Goal: Task Accomplishment & Management: Manage account settings

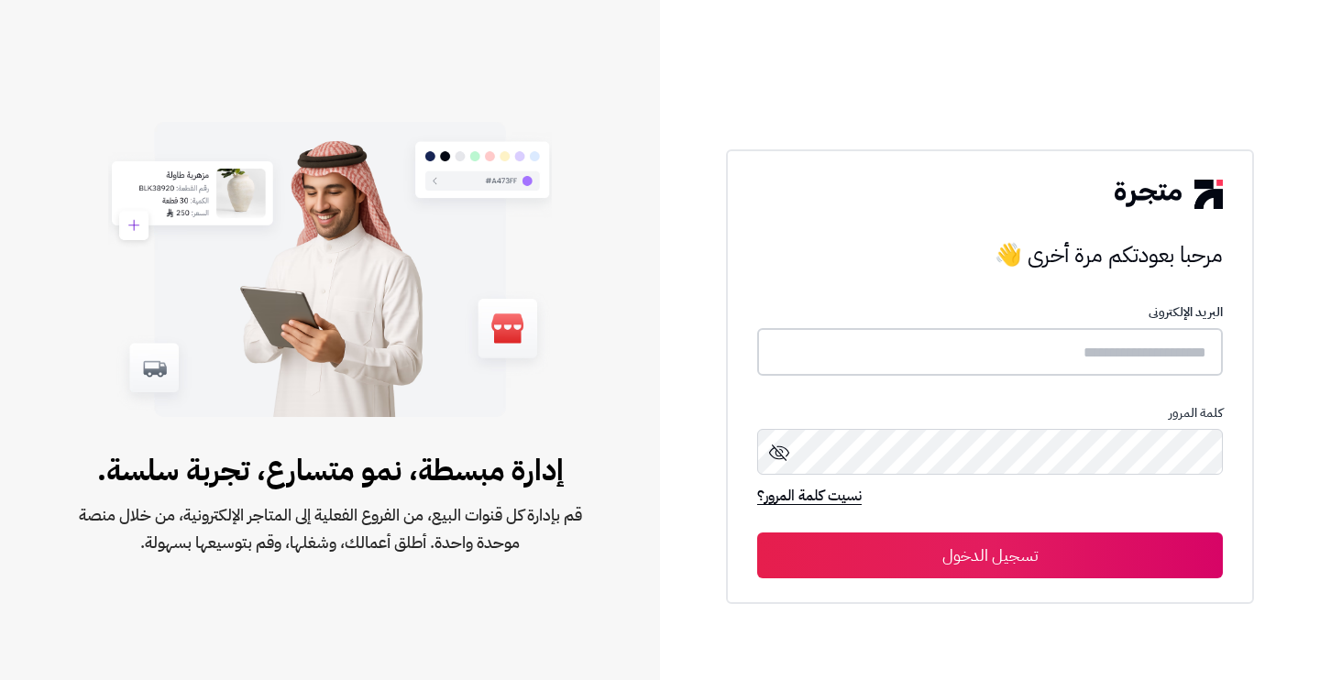
type input "********"
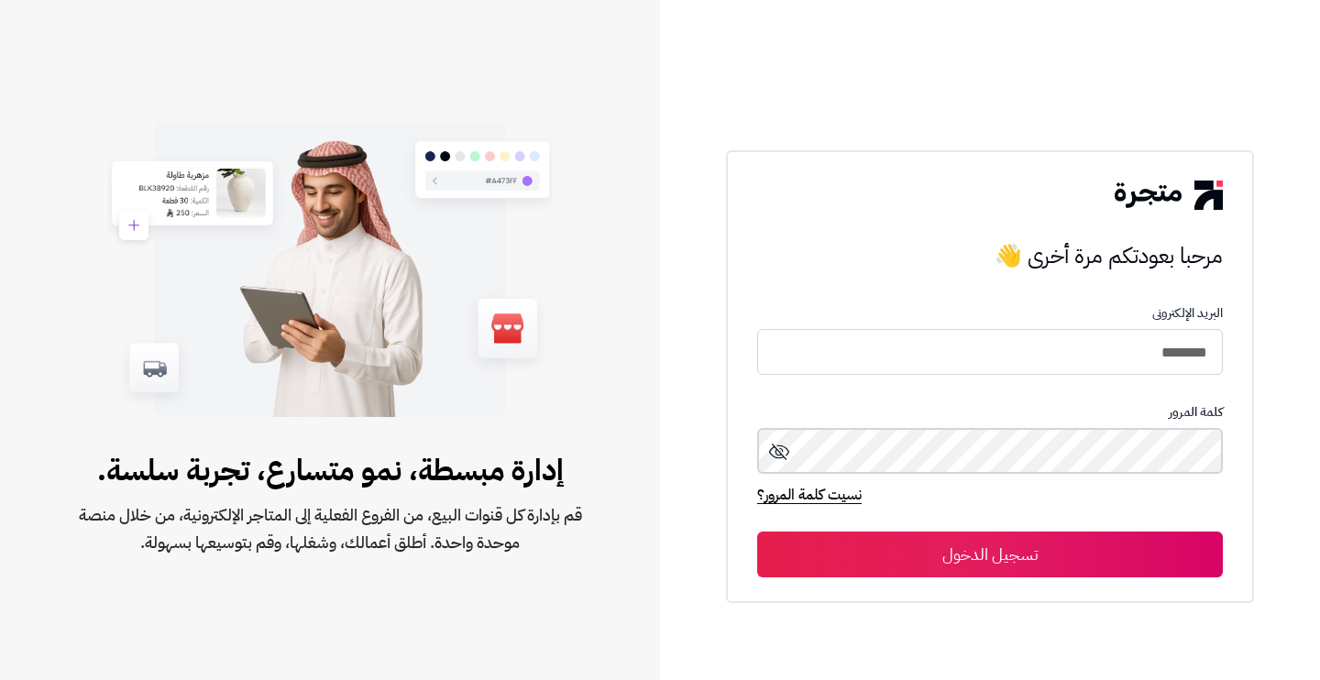
click at [990, 555] on button "تسجيل الدخول" at bounding box center [990, 555] width 466 height 46
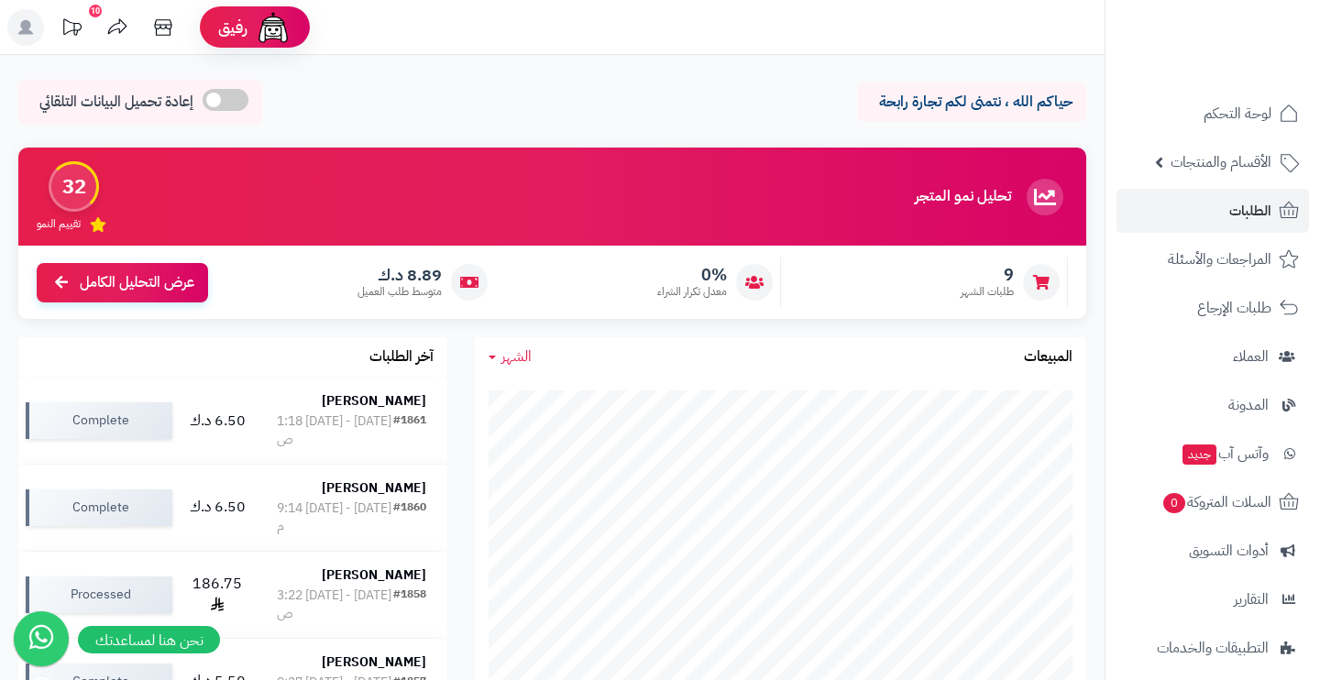
click at [1230, 223] on span "الطلبات" at bounding box center [1250, 211] width 42 height 26
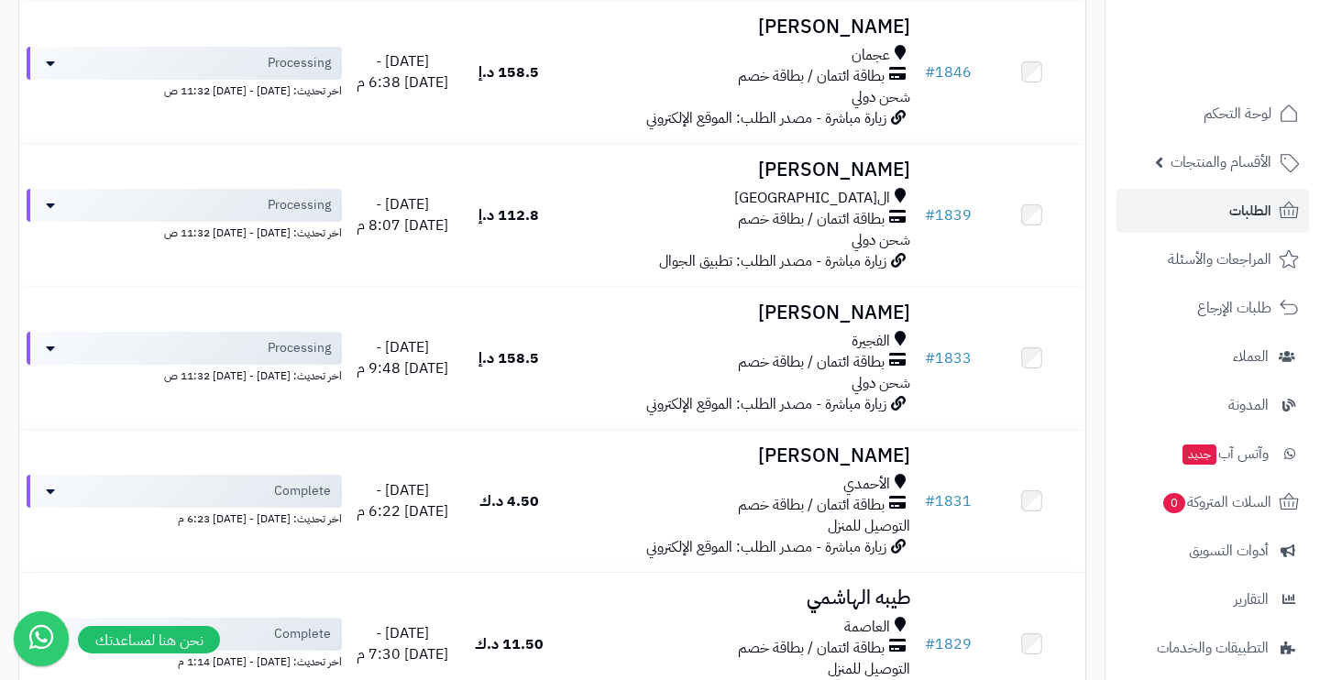
scroll to position [1541, 0]
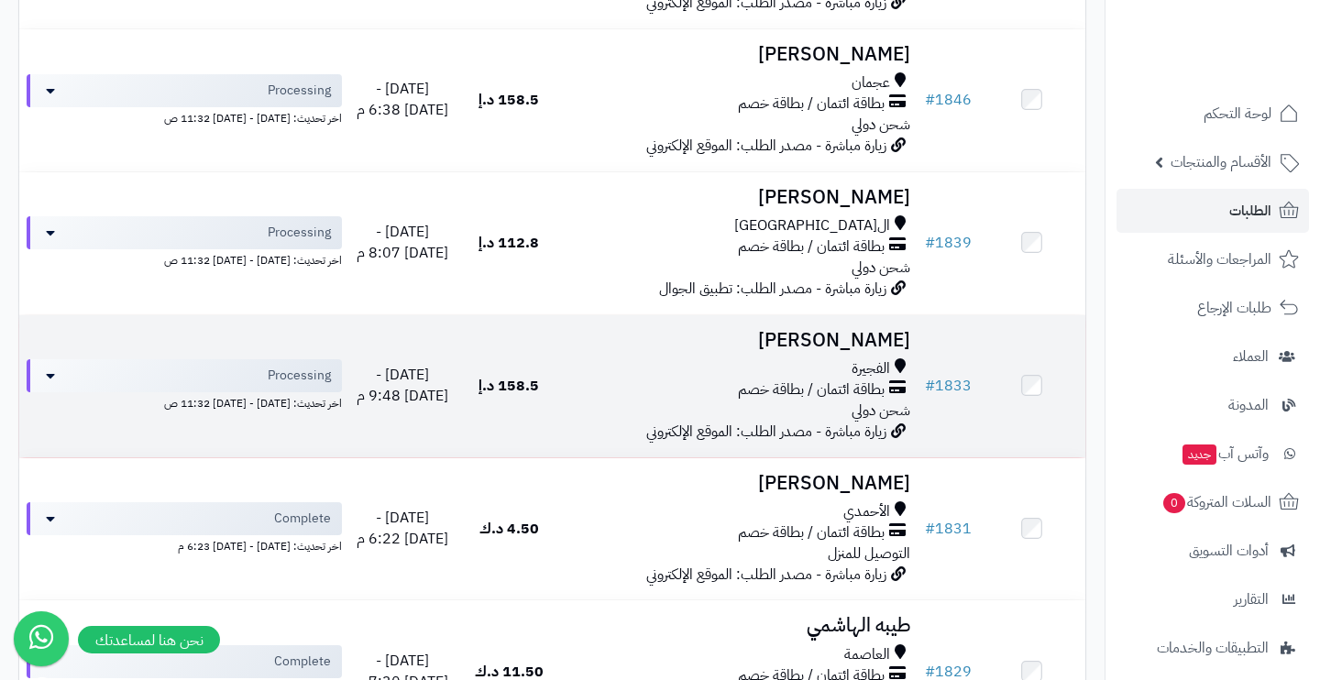
click at [855, 330] on h3 "[PERSON_NAME]" at bounding box center [739, 340] width 340 height 21
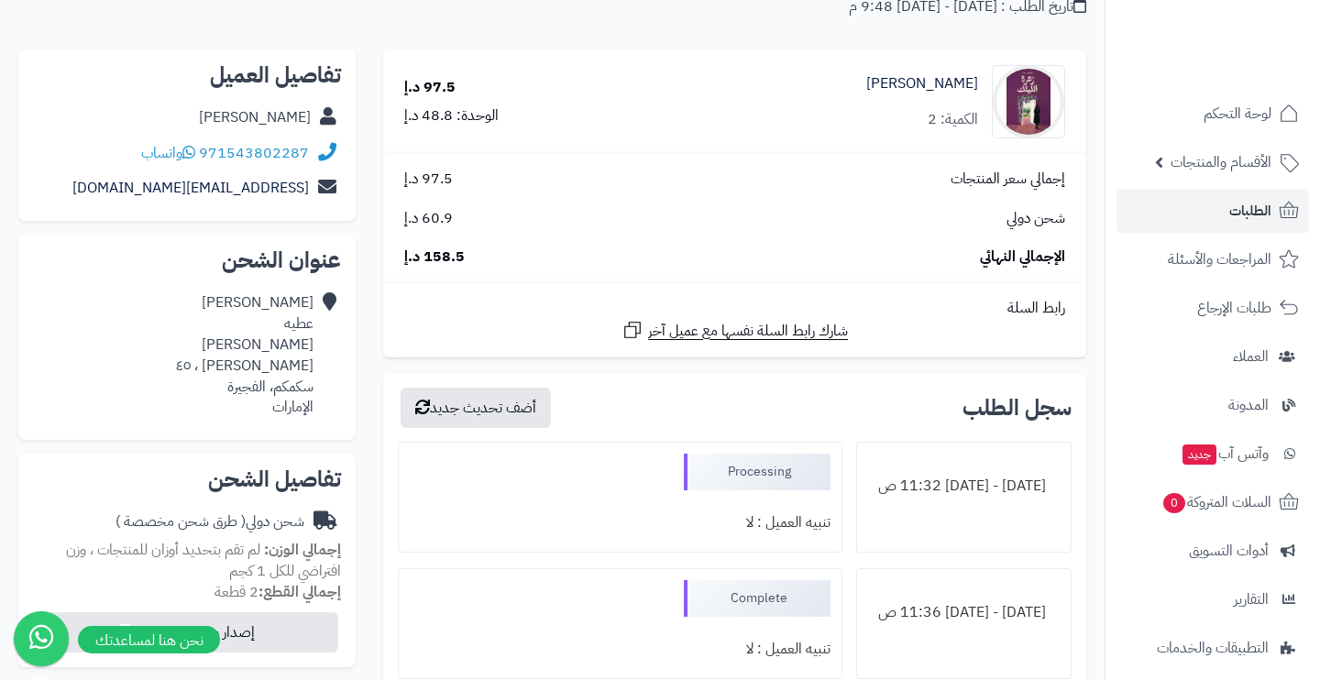
scroll to position [171, 0]
click at [325, 407] on icon at bounding box center [327, 355] width 18 height 126
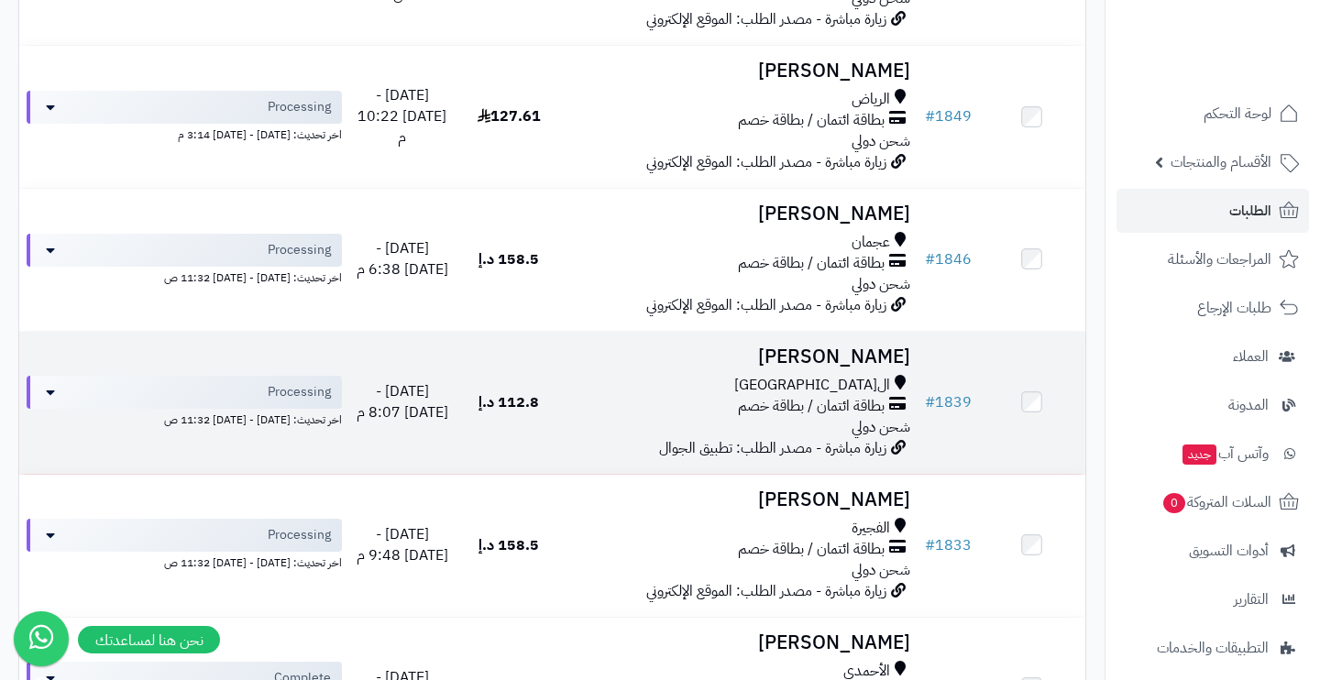
scroll to position [1330, 0]
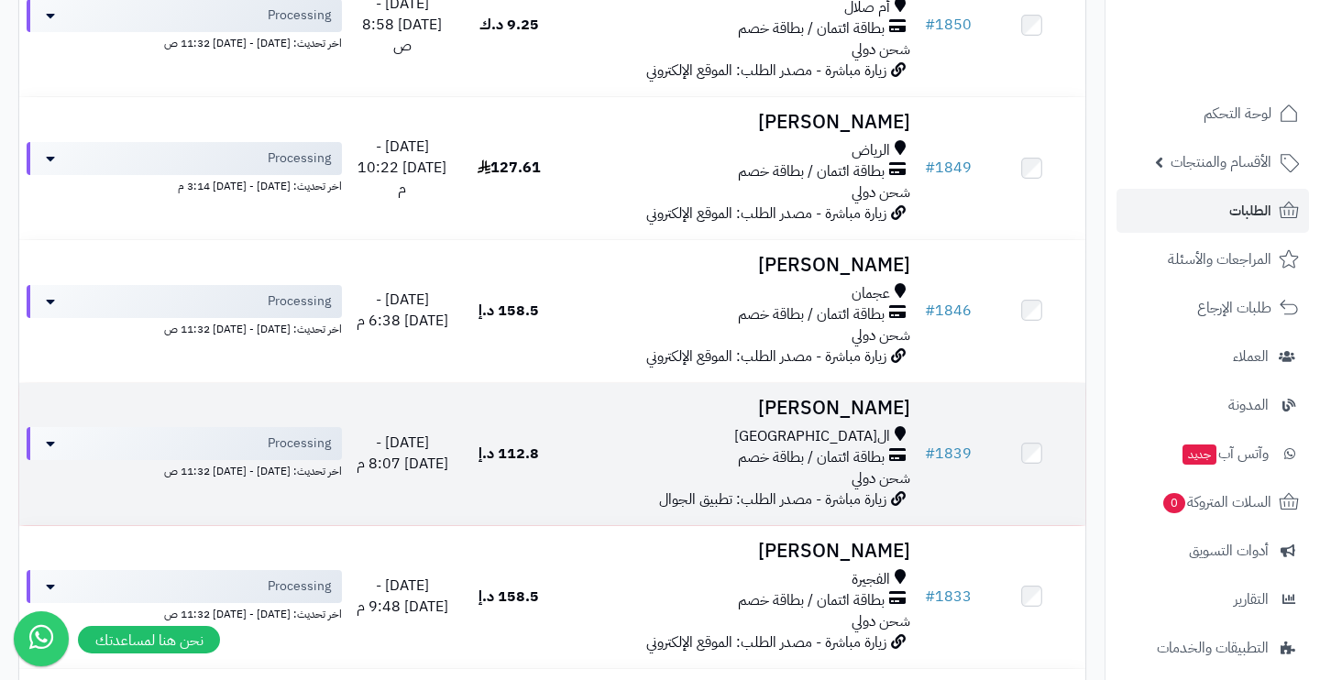
click at [634, 447] on div "بطاقة ائتمان / بطاقة خصم" at bounding box center [739, 457] width 340 height 21
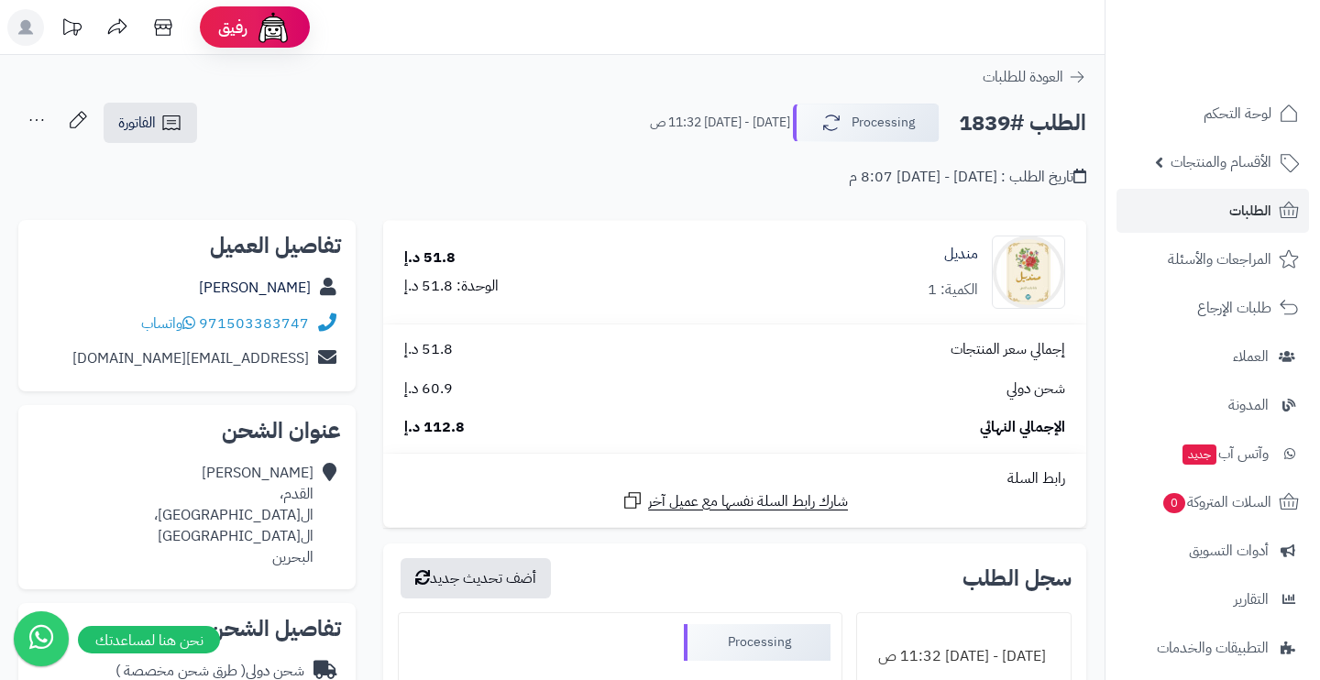
click at [228, 359] on link "[EMAIL_ADDRESS][DOMAIN_NAME]" at bounding box center [190, 358] width 237 height 22
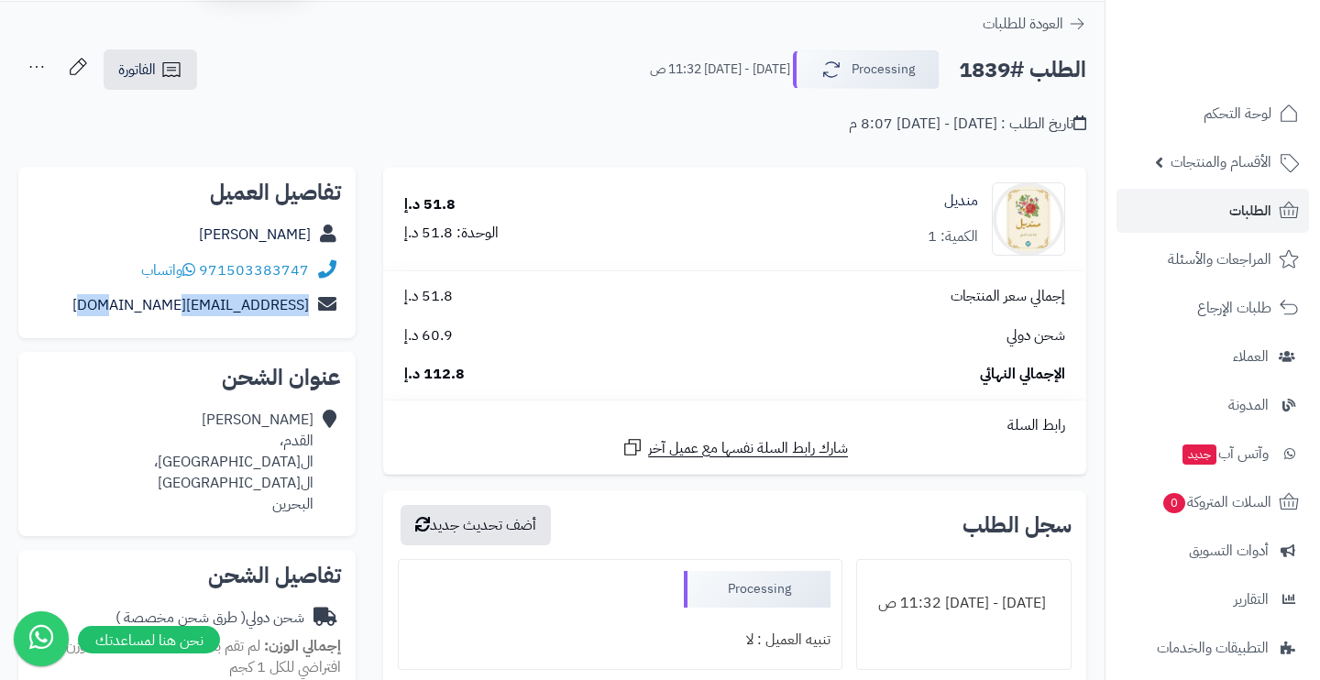
scroll to position [55, 0]
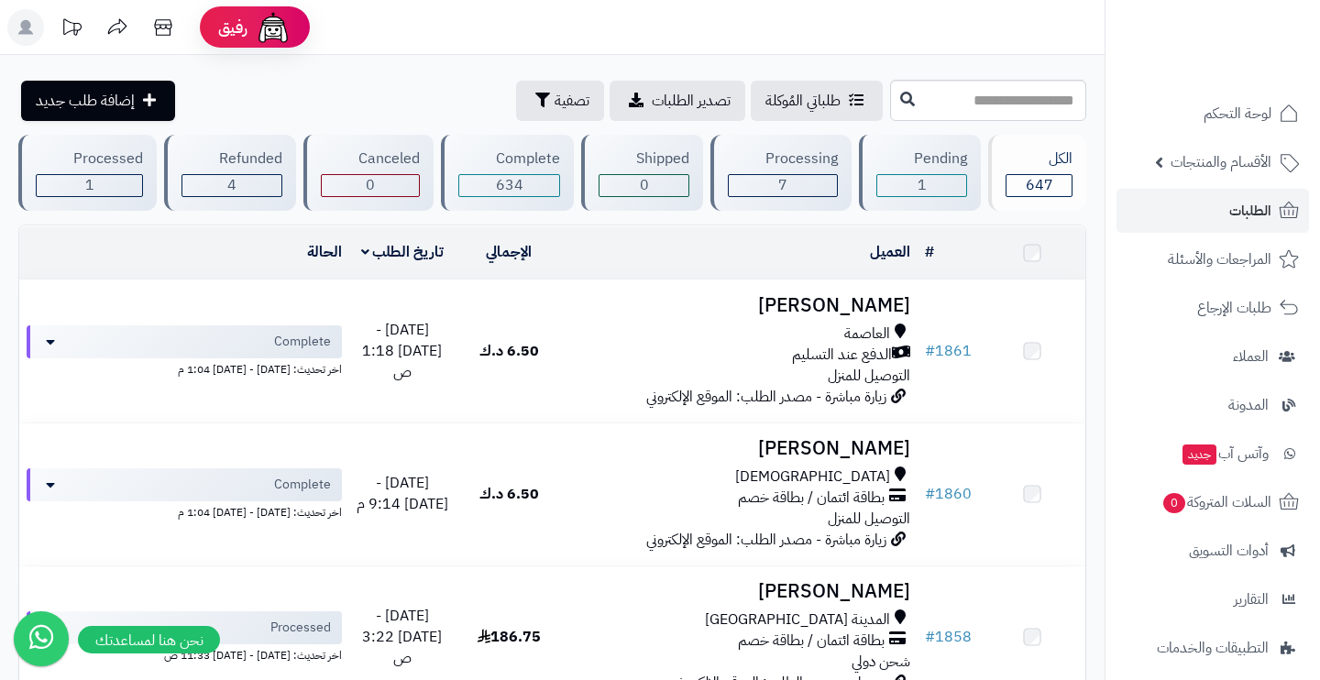
scroll to position [1330, 0]
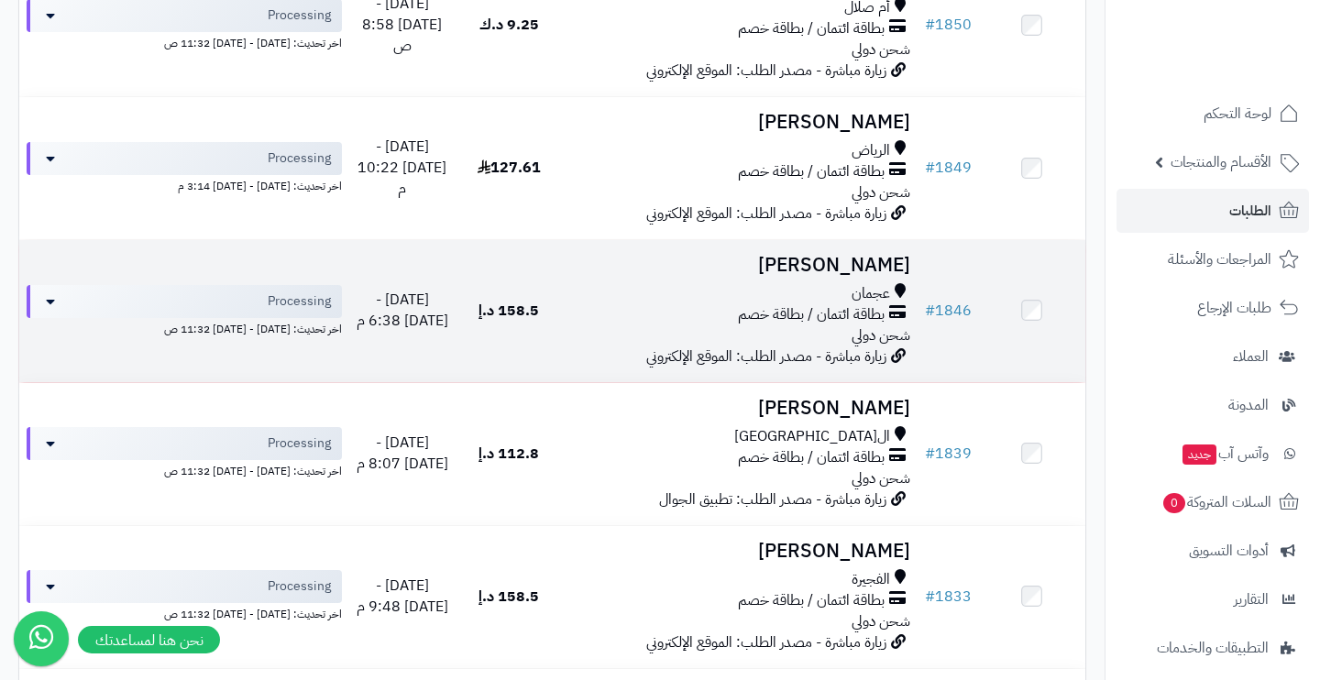
click at [761, 255] on h3 "[PERSON_NAME]" at bounding box center [739, 265] width 340 height 21
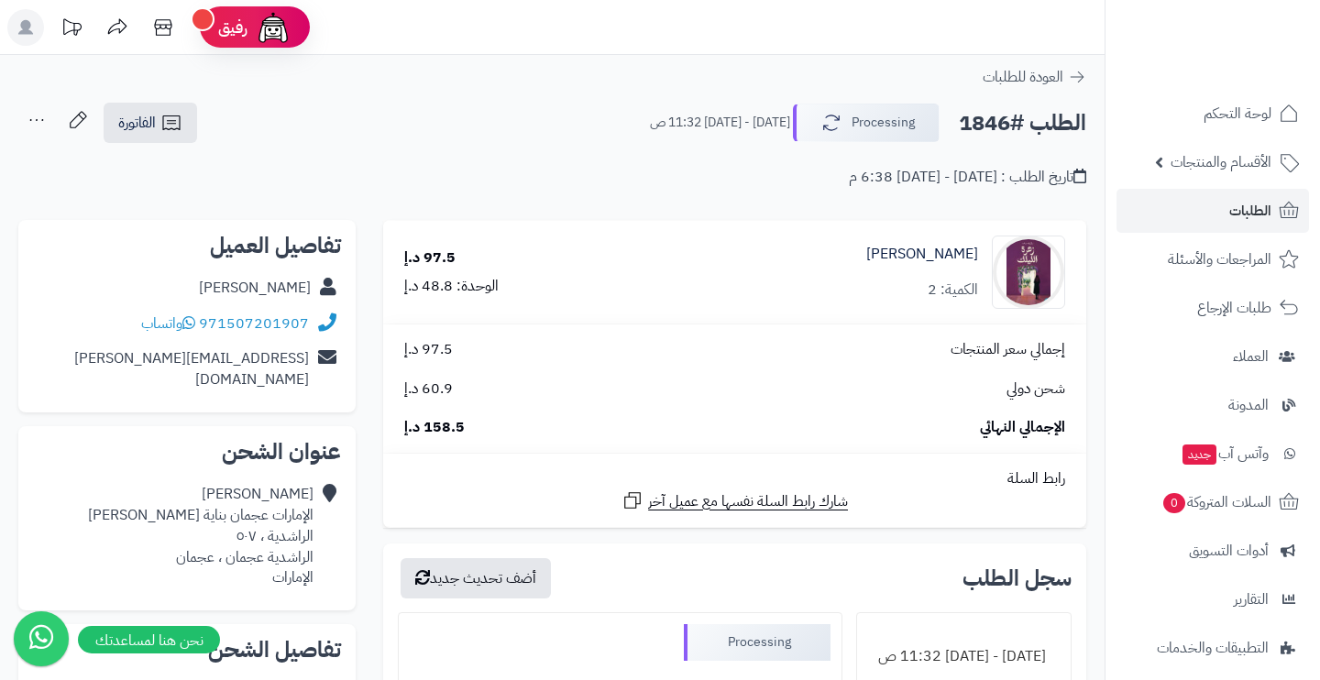
click at [265, 348] on link "Amr.ahmed.xxx121@gmail.com" at bounding box center [191, 368] width 235 height 43
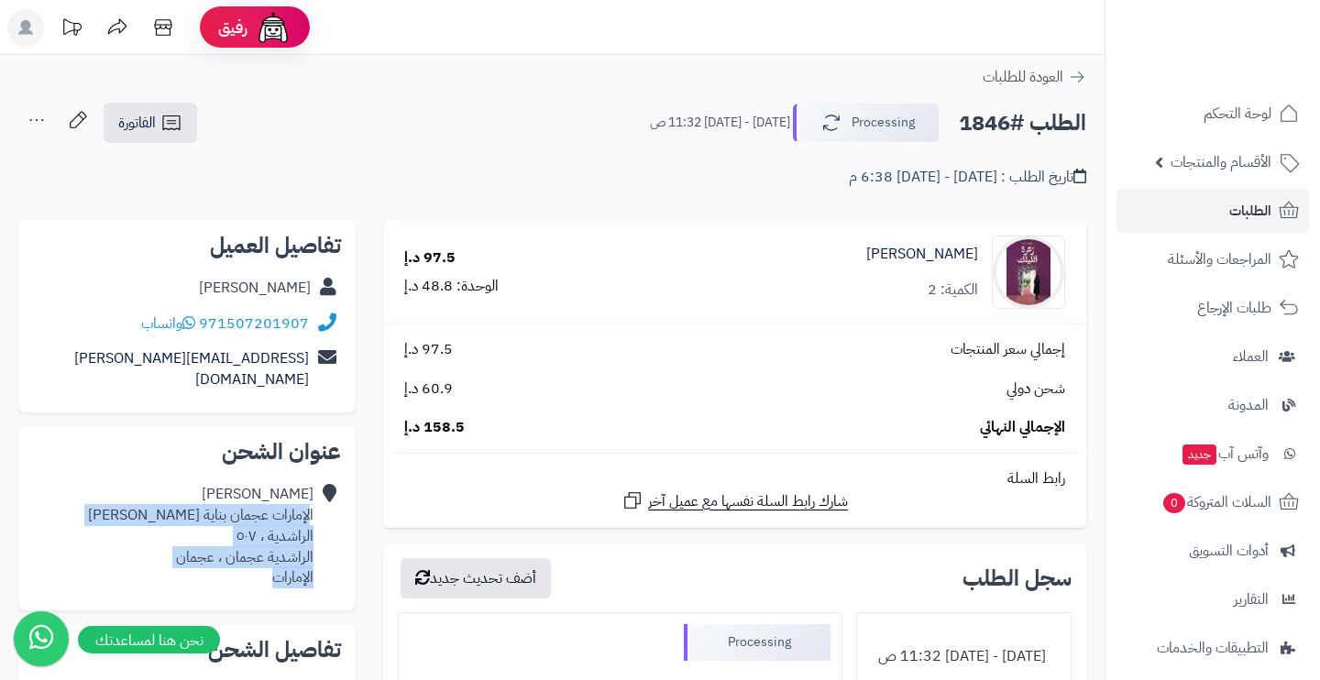
drag, startPoint x: 312, startPoint y: 484, endPoint x: 247, endPoint y: 556, distance: 96.7
click at [247, 556] on div "عمرو عبد الجيد الإمارات عجمان بناية بن عمير الراشدية ، ٥٠٧ الراشدية عجمان ، عجم…" at bounding box center [201, 536] width 226 height 105
copy div "لإمارات عجمان بناية بن عمير الراشدية ، ٥٠٧ الراشدية عجمان ، عجمان الإمارات"
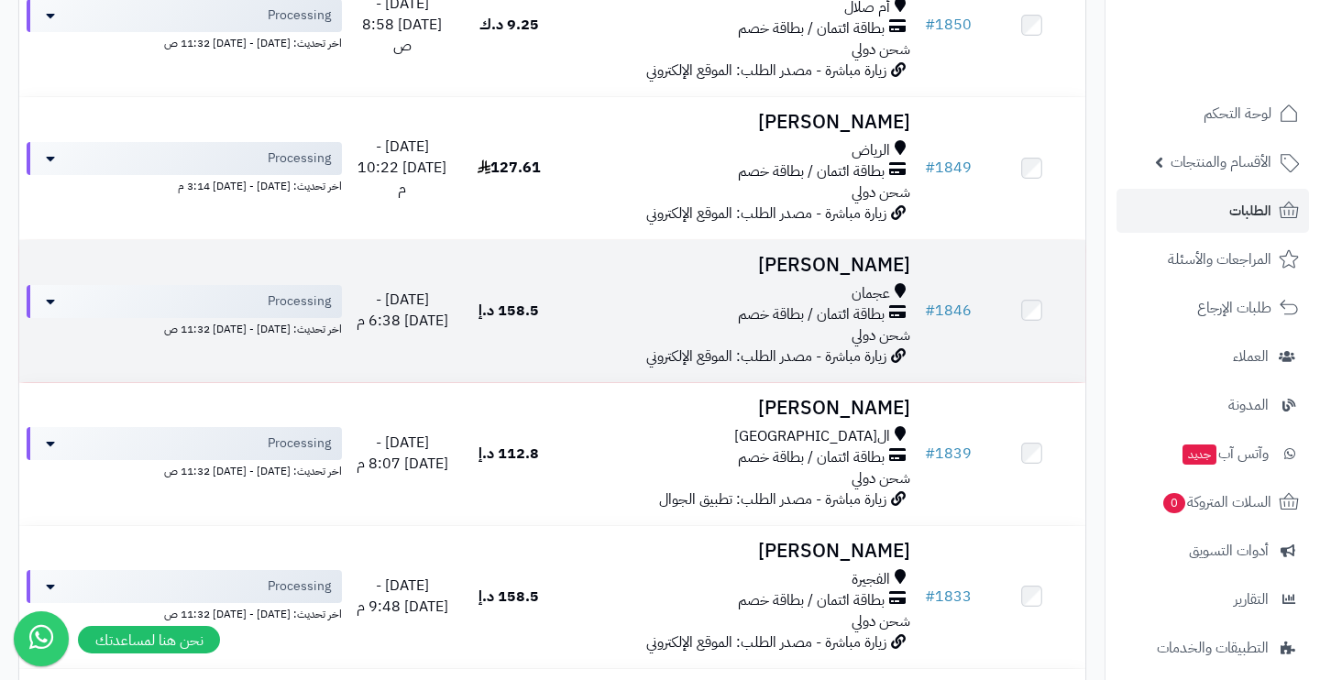
scroll to position [1305, 0]
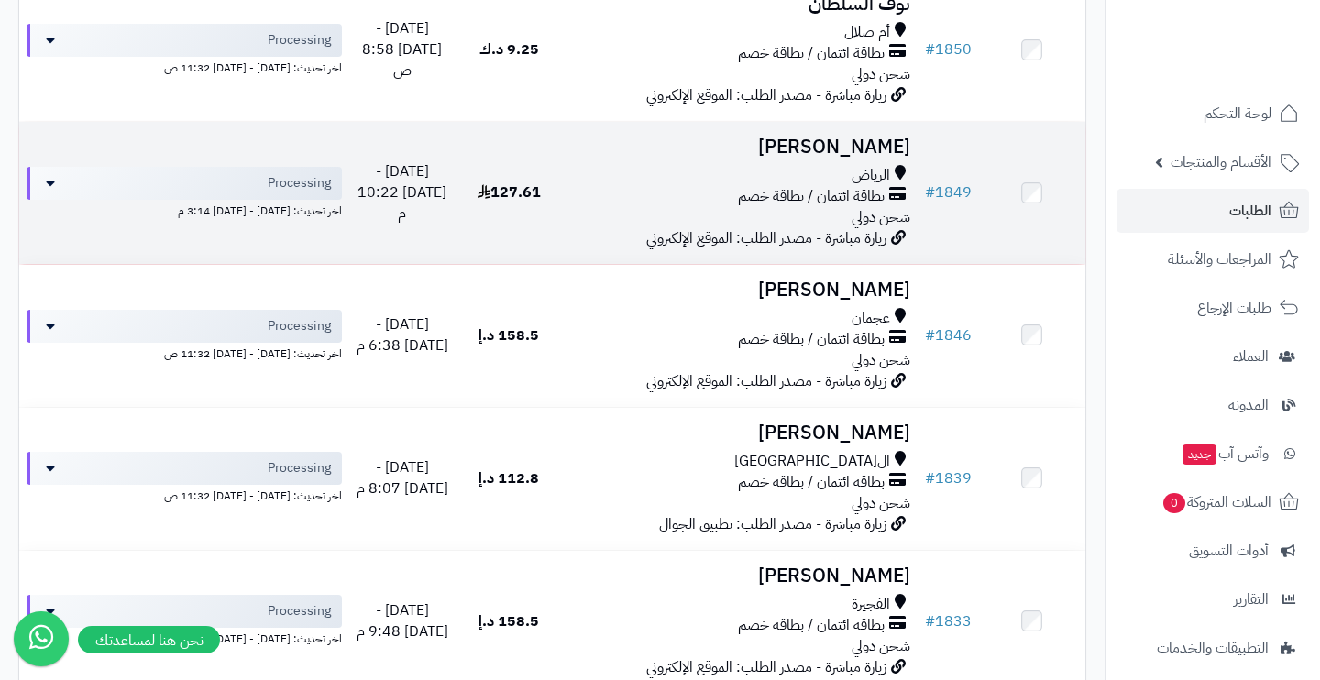
click at [666, 165] on div "الرياض" at bounding box center [739, 175] width 340 height 21
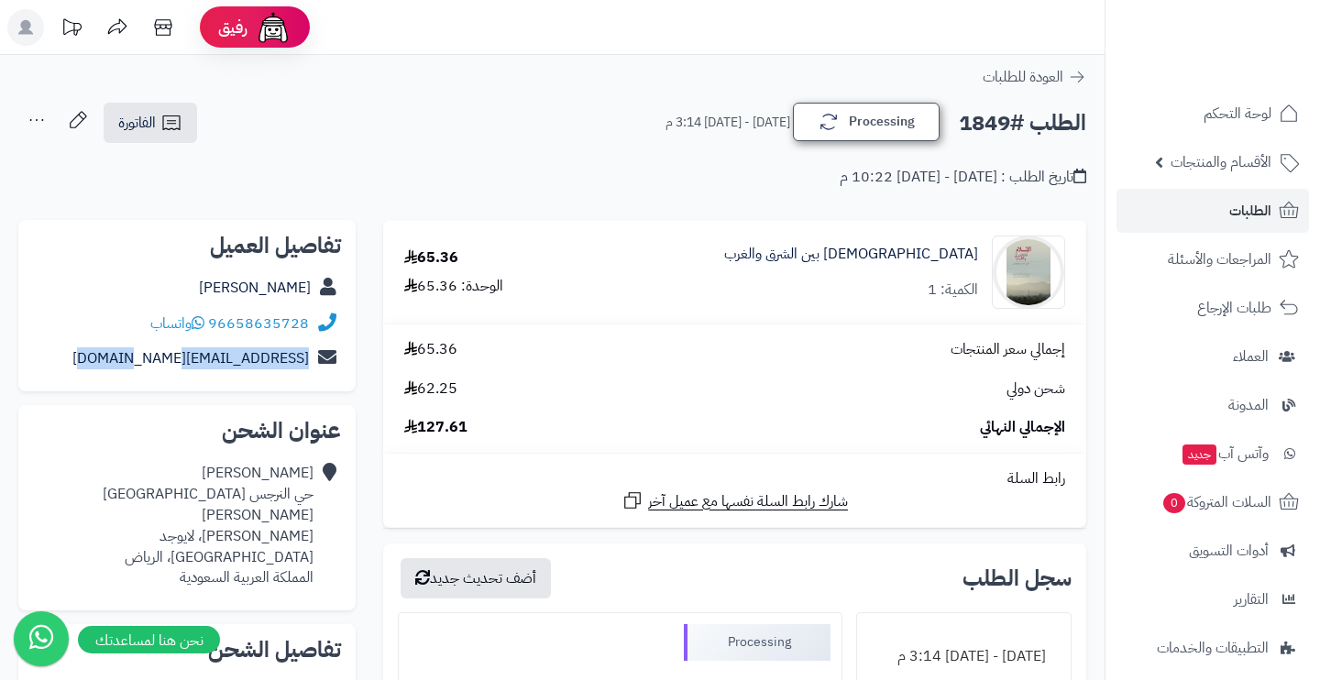
click at [831, 127] on icon "button" at bounding box center [829, 122] width 22 height 22
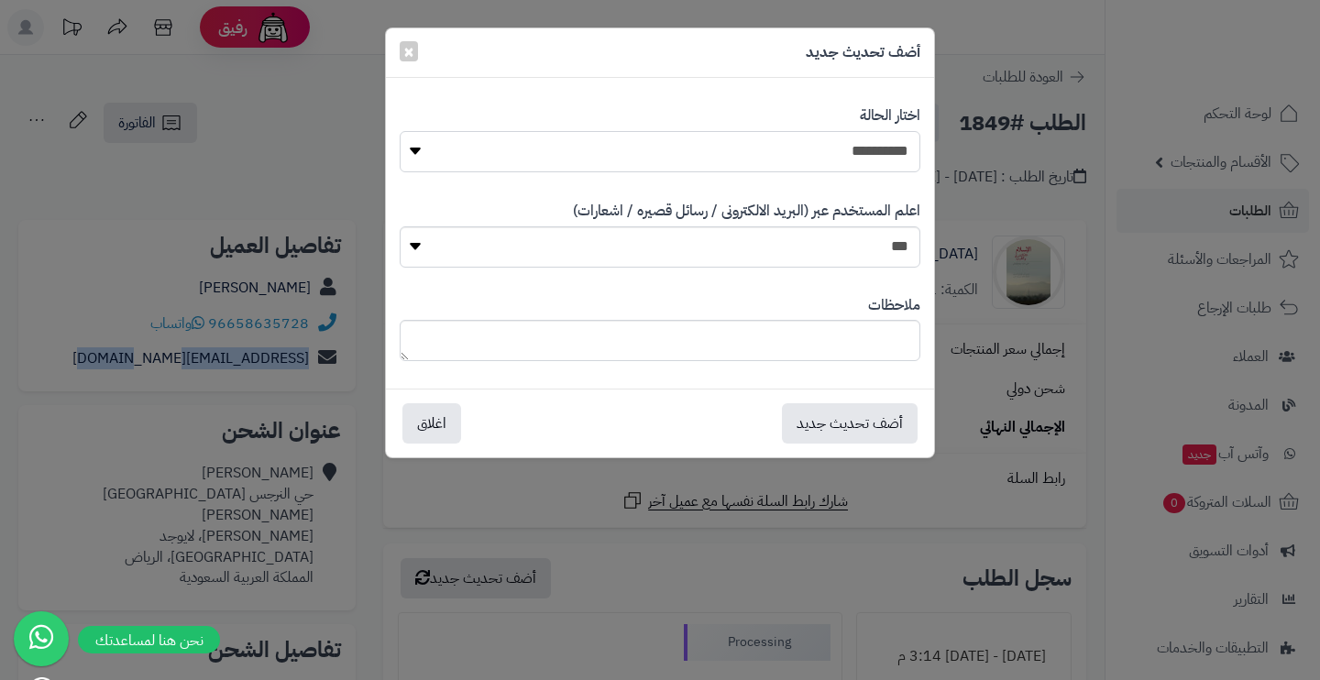
select select "**"
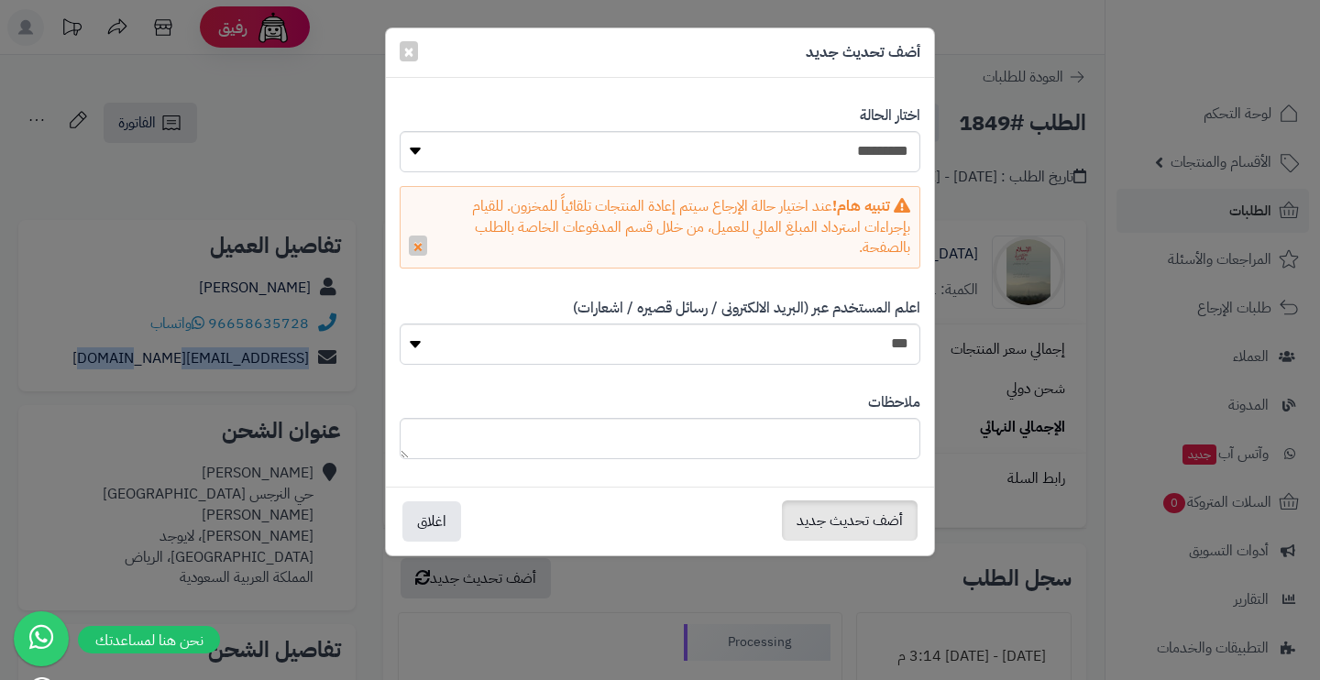
click at [863, 522] on button "أضف تحديث جديد" at bounding box center [850, 521] width 136 height 40
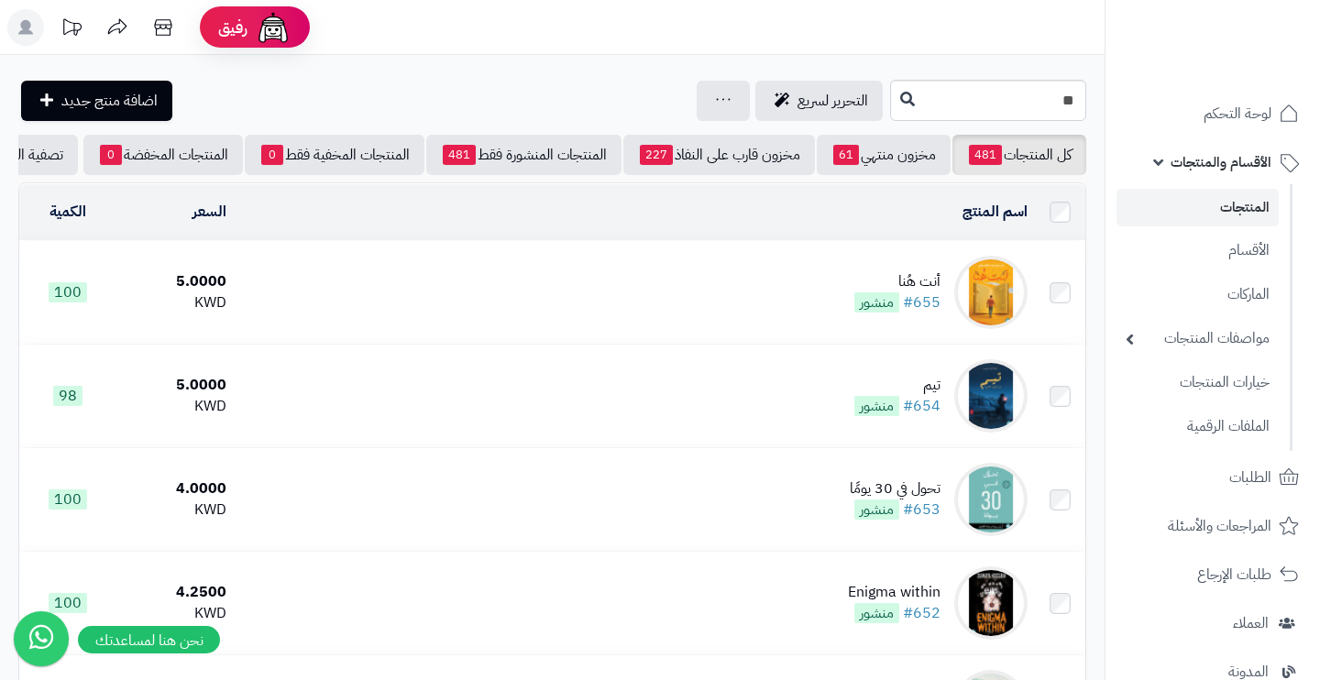
type input "*"
type input "*****"
click at [946, 147] on link "[DEMOGRAPHIC_DATA] بين الشرق والغرب" at bounding box center [988, 144] width 196 height 34
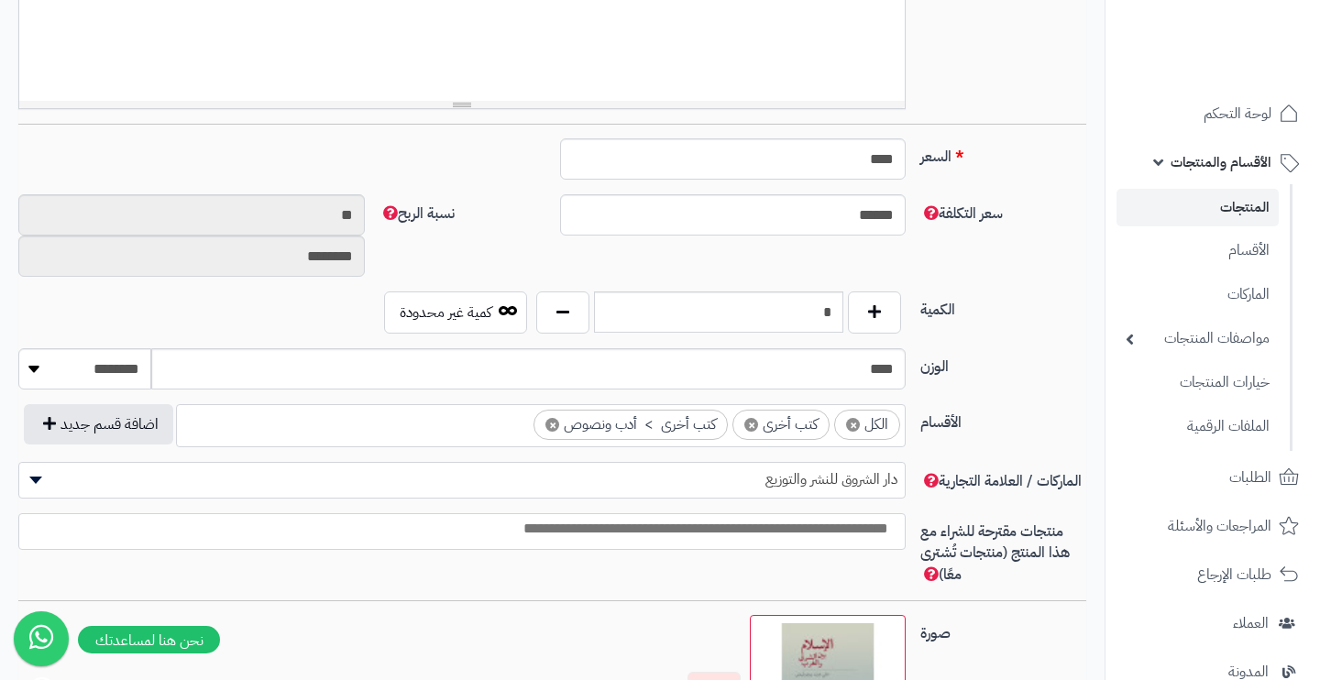
scroll to position [697, -1]
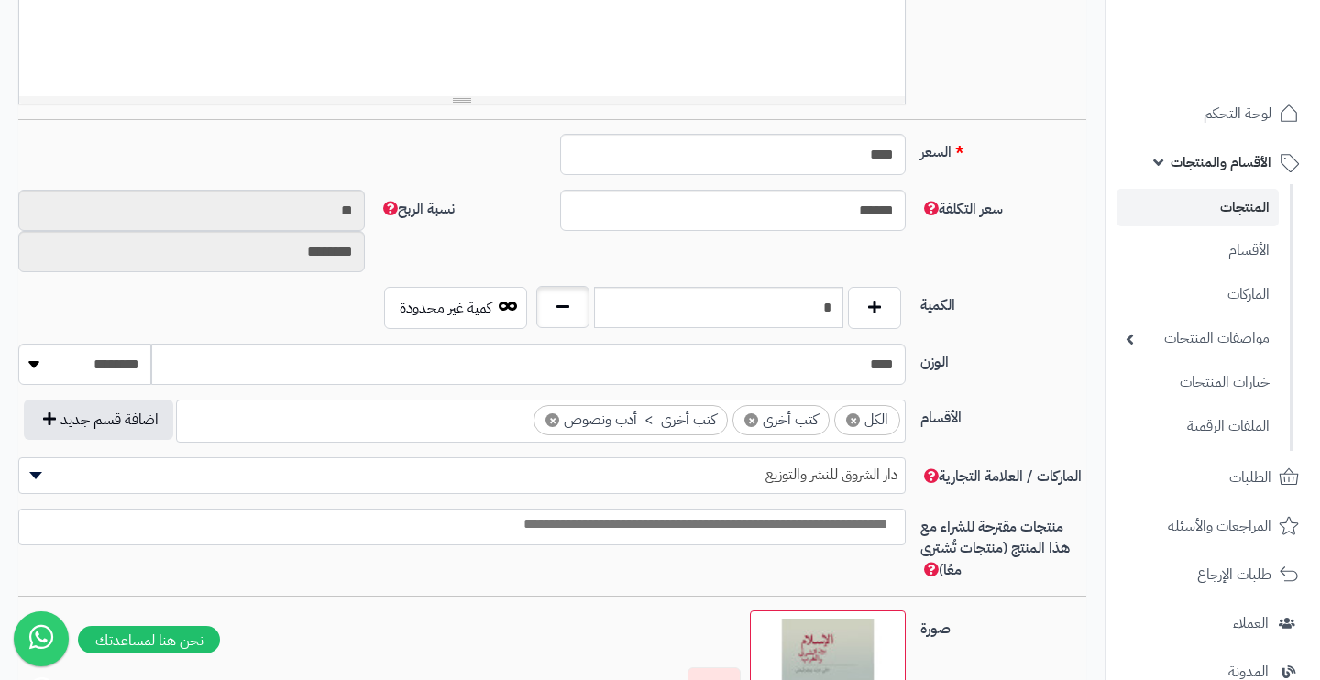
click at [558, 309] on button "button" at bounding box center [562, 307] width 53 height 42
type input "*"
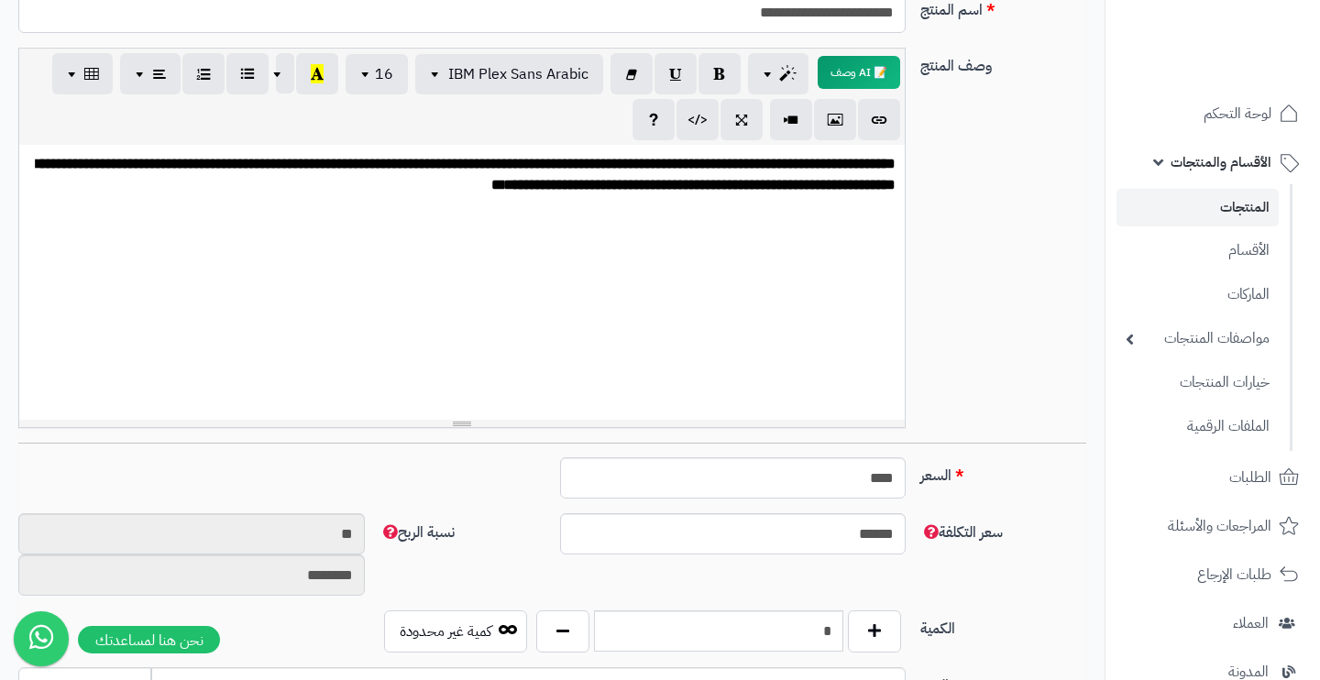
scroll to position [63, -1]
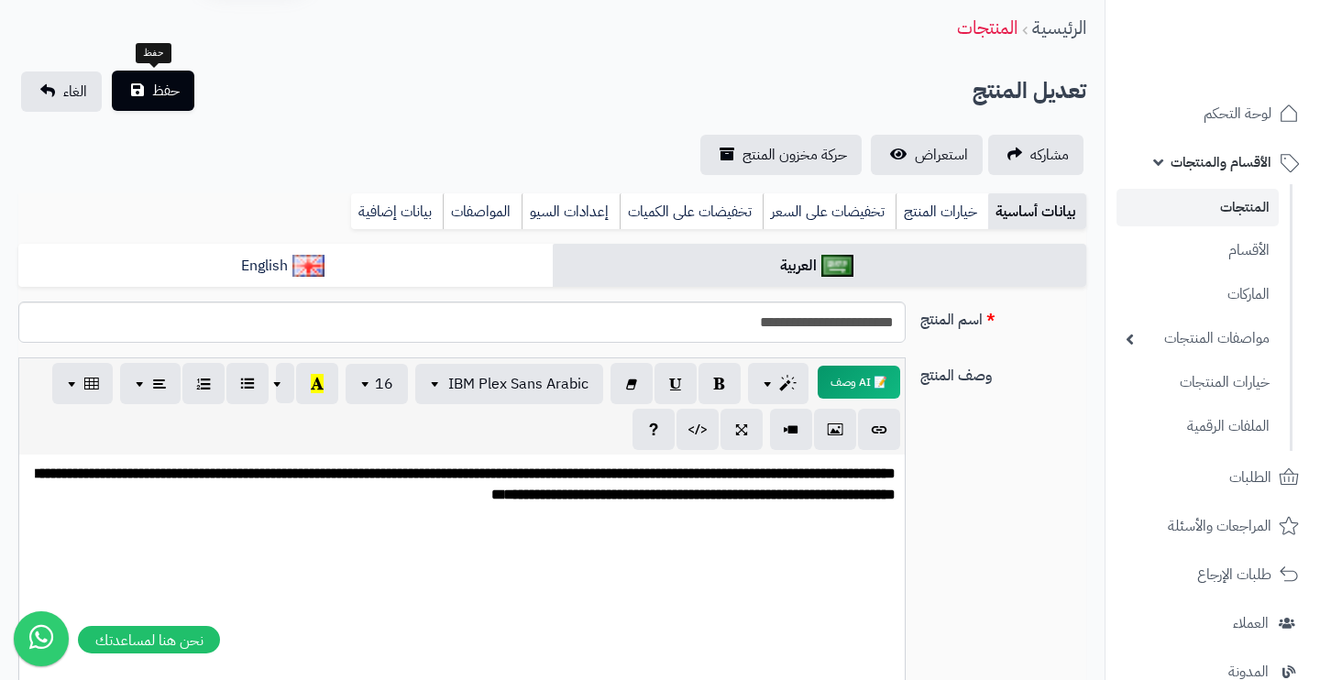
click at [158, 87] on span "حفظ" at bounding box center [166, 91] width 28 height 22
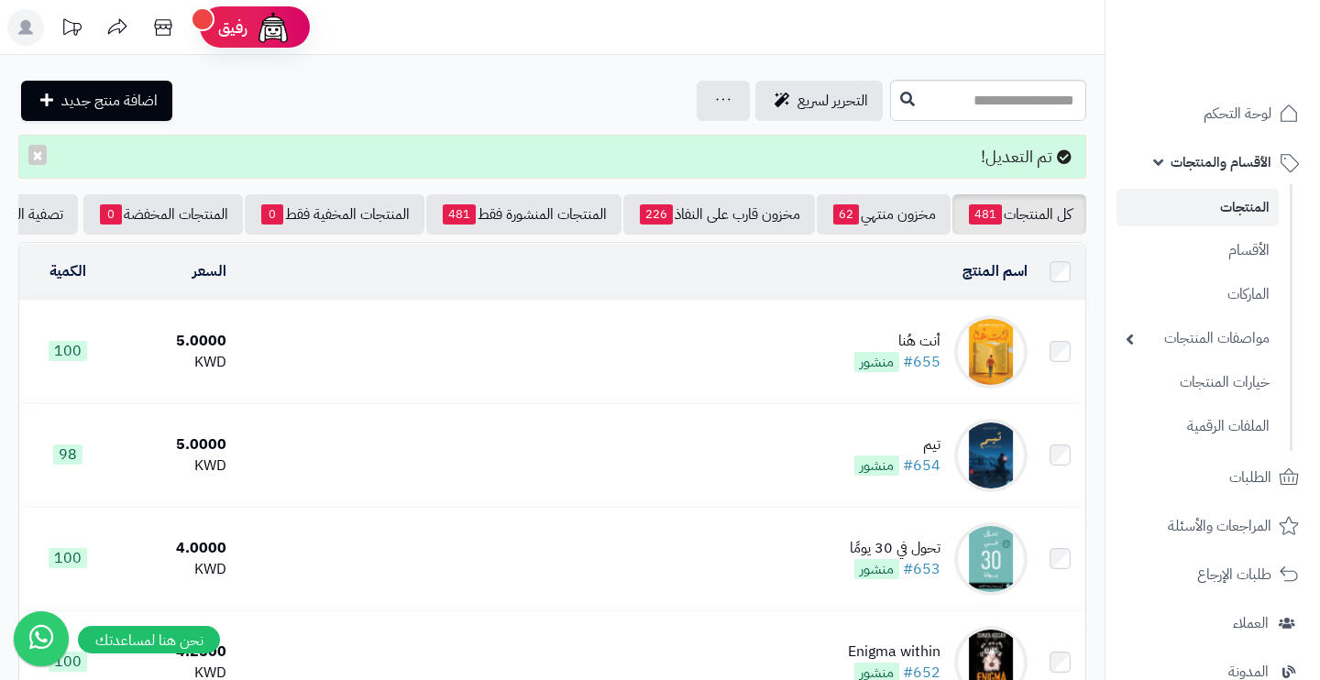
click at [1213, 166] on span "الأقسام والمنتجات" at bounding box center [1221, 162] width 101 height 26
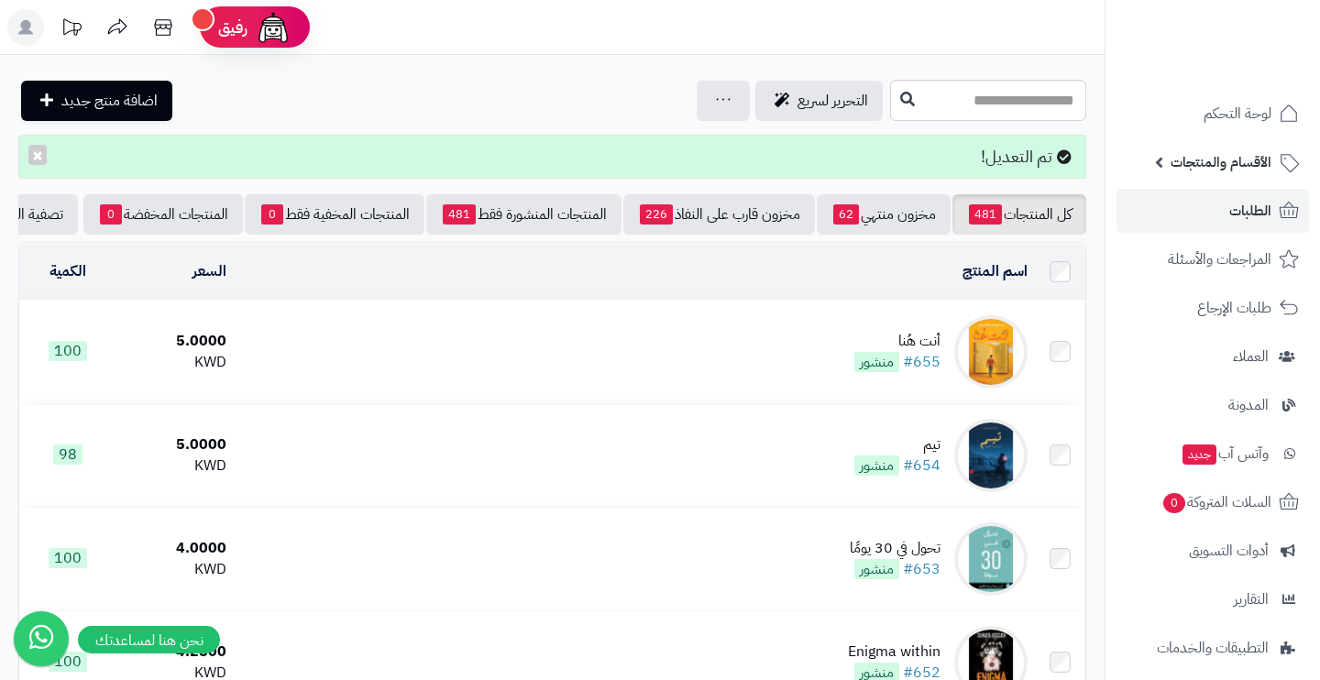
click at [1247, 209] on span "الطلبات" at bounding box center [1250, 211] width 42 height 26
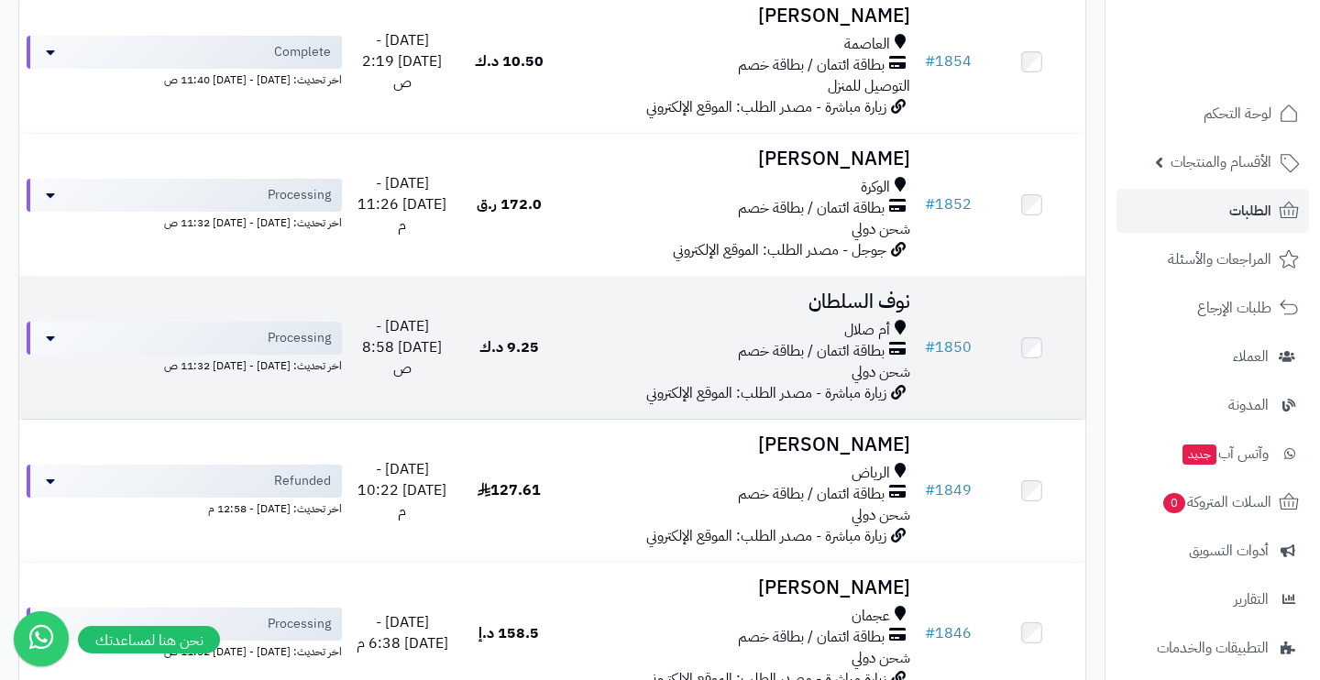
scroll to position [963, 0]
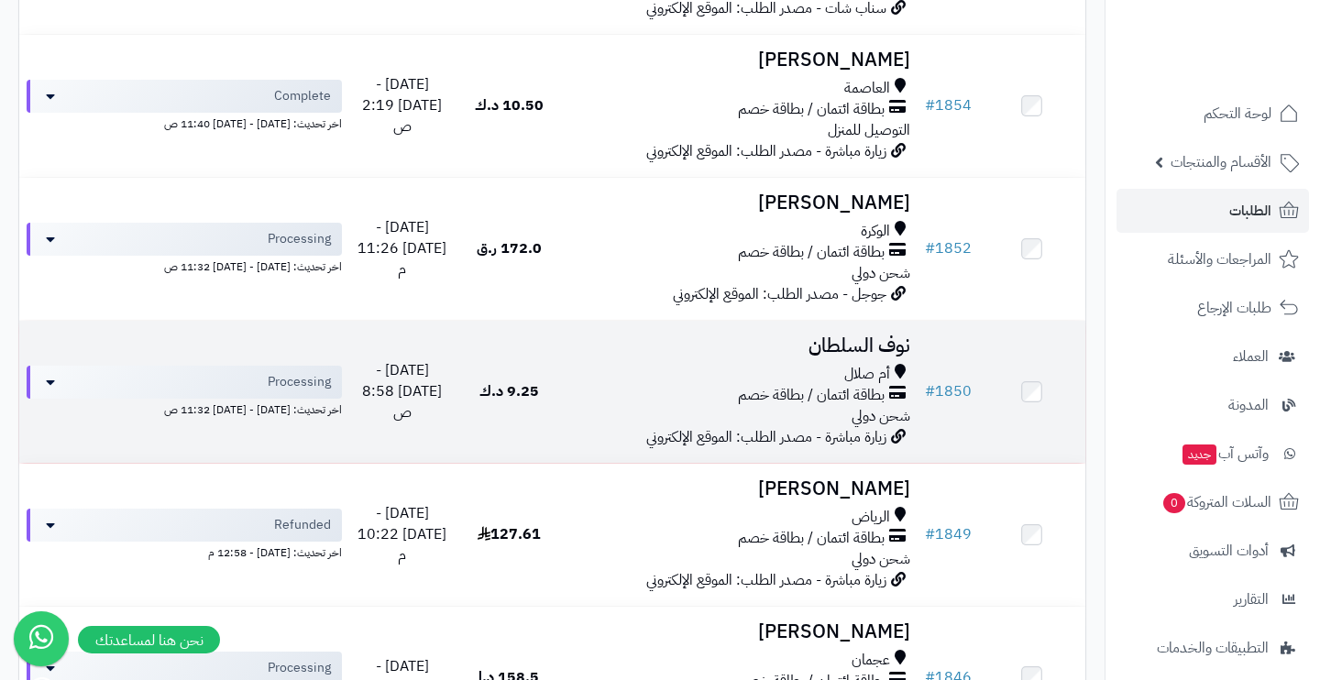
click at [674, 364] on div "أم صلال" at bounding box center [739, 374] width 340 height 21
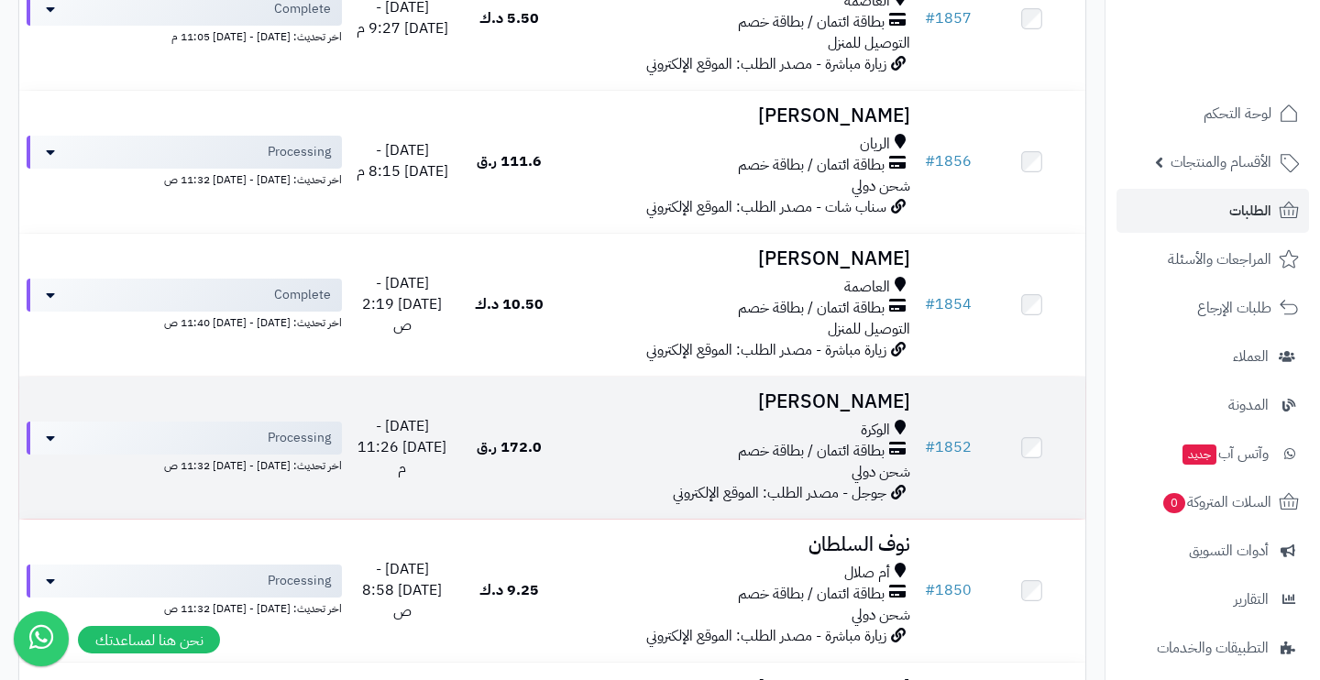
scroll to position [828, 0]
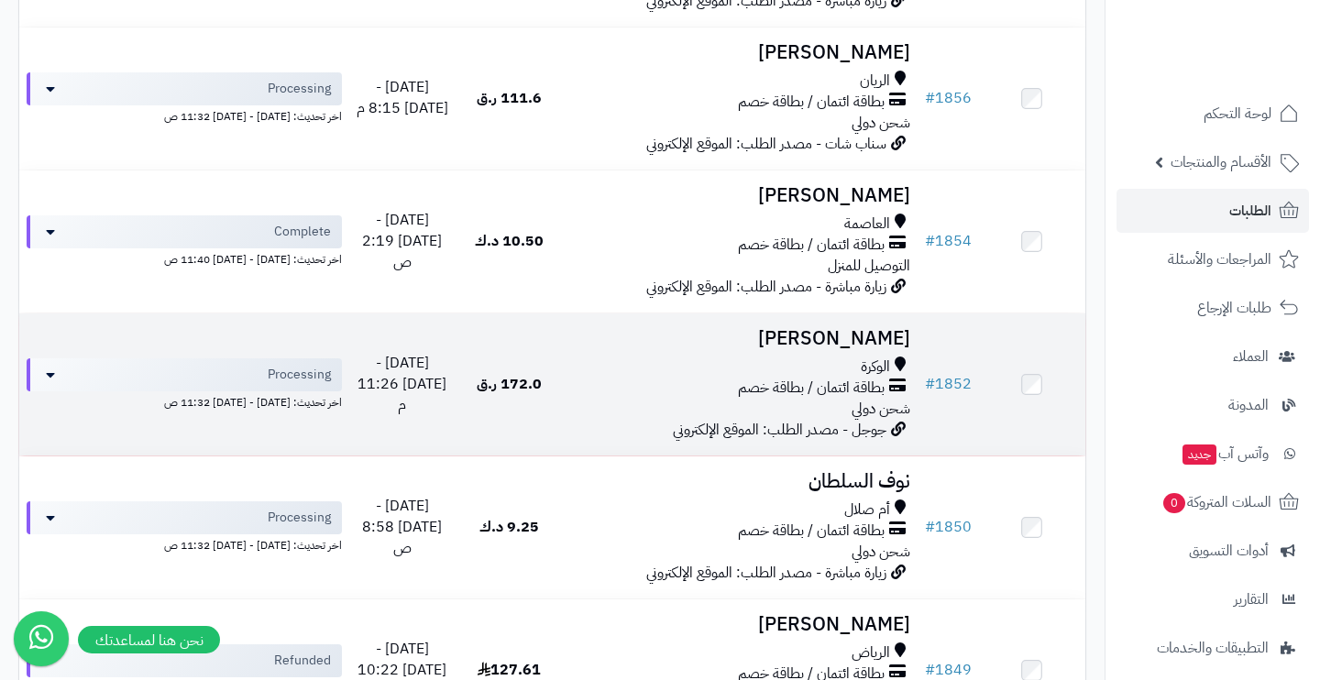
click at [782, 378] on span "بطاقة ائتمان / بطاقة خصم" at bounding box center [811, 388] width 147 height 21
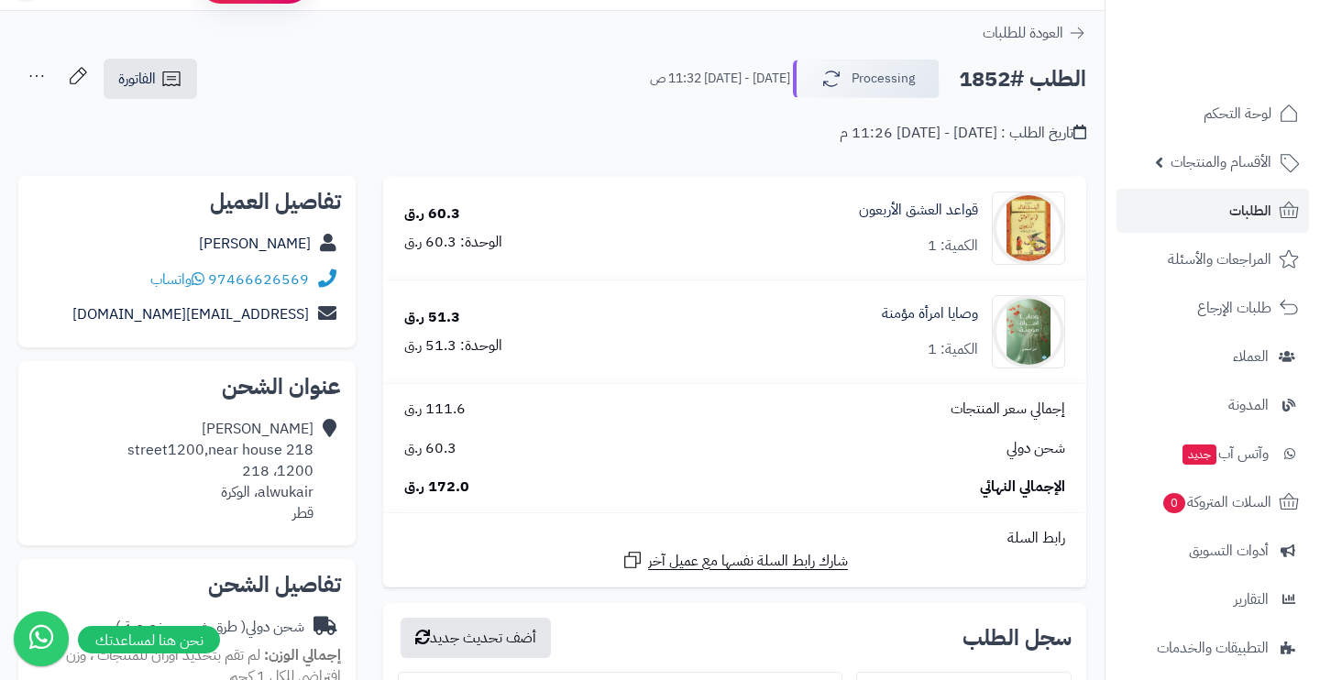
scroll to position [33, 0]
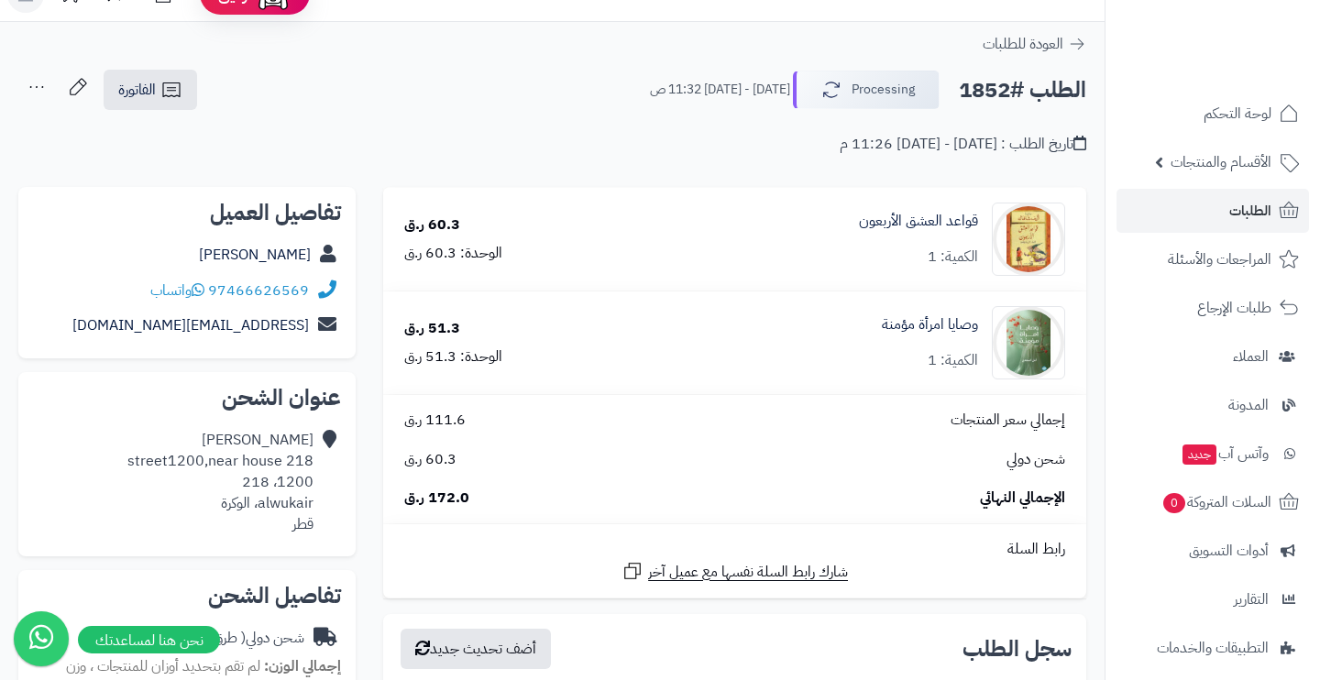
click at [318, 207] on h2 "تفاصيل العميل" at bounding box center [187, 213] width 308 height 22
drag, startPoint x: 313, startPoint y: 462, endPoint x: 132, endPoint y: 461, distance: 180.6
click at [132, 461] on div "wadha abuqaba street1200,near house 218 1200، 218 alwukair، الوكرة قطر" at bounding box center [220, 482] width 186 height 105
copy div "street1200,near house 218"
drag, startPoint x: 245, startPoint y: 479, endPoint x: 315, endPoint y: 477, distance: 70.6
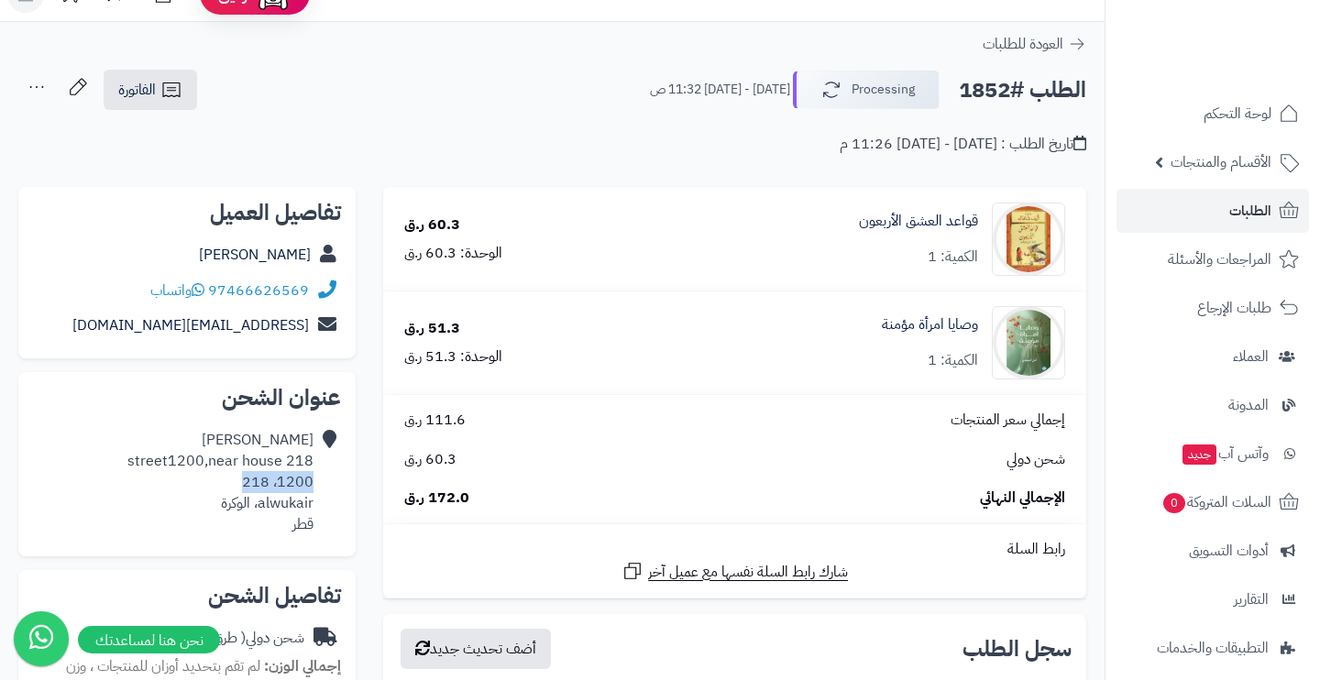
click at [315, 477] on div "wadha abuqaba street1200,near house 218 1200، 218 alwukair، الوكرة قطر" at bounding box center [187, 482] width 308 height 119
copy div "1200، 218"
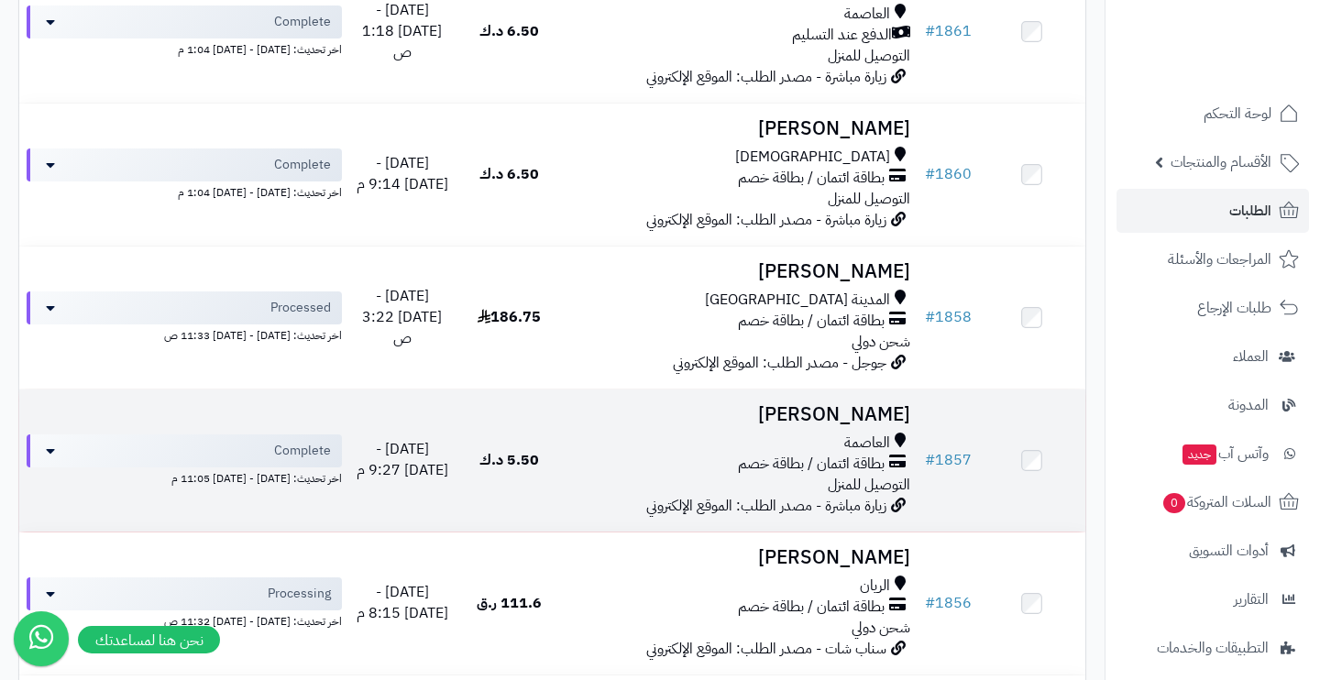
scroll to position [316, 0]
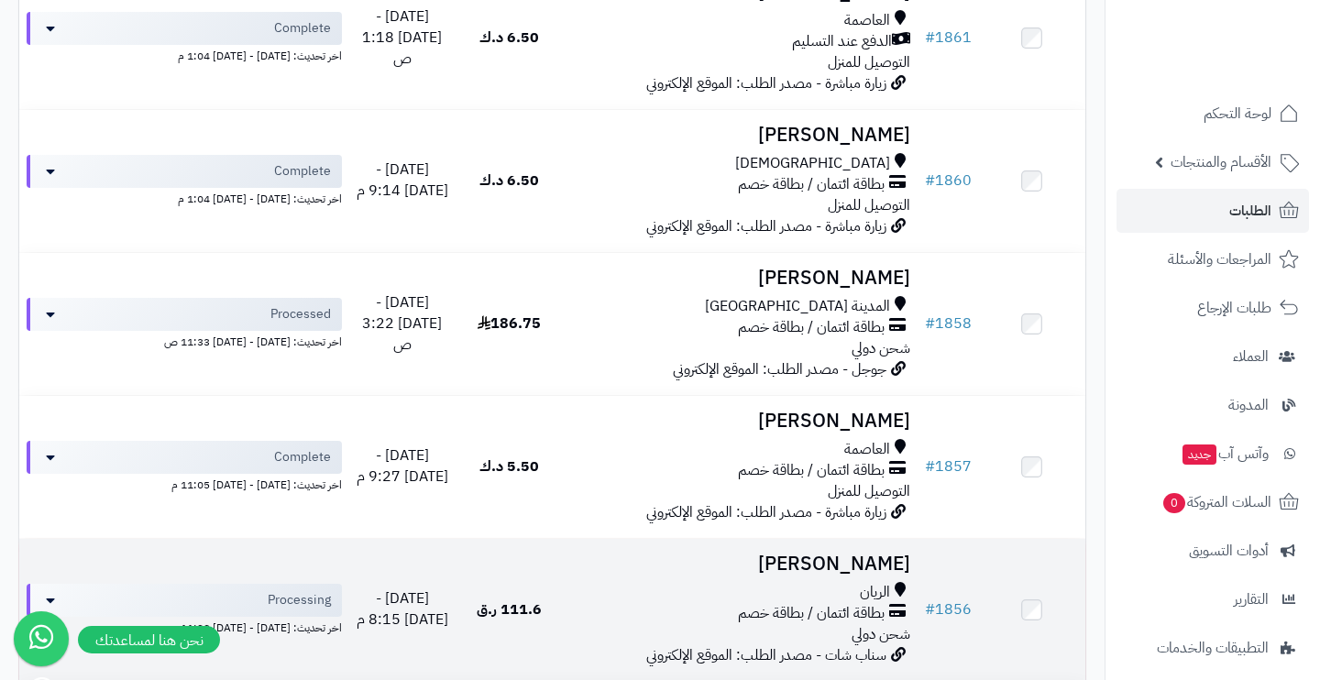
click at [643, 554] on h3 "[PERSON_NAME]" at bounding box center [739, 564] width 340 height 21
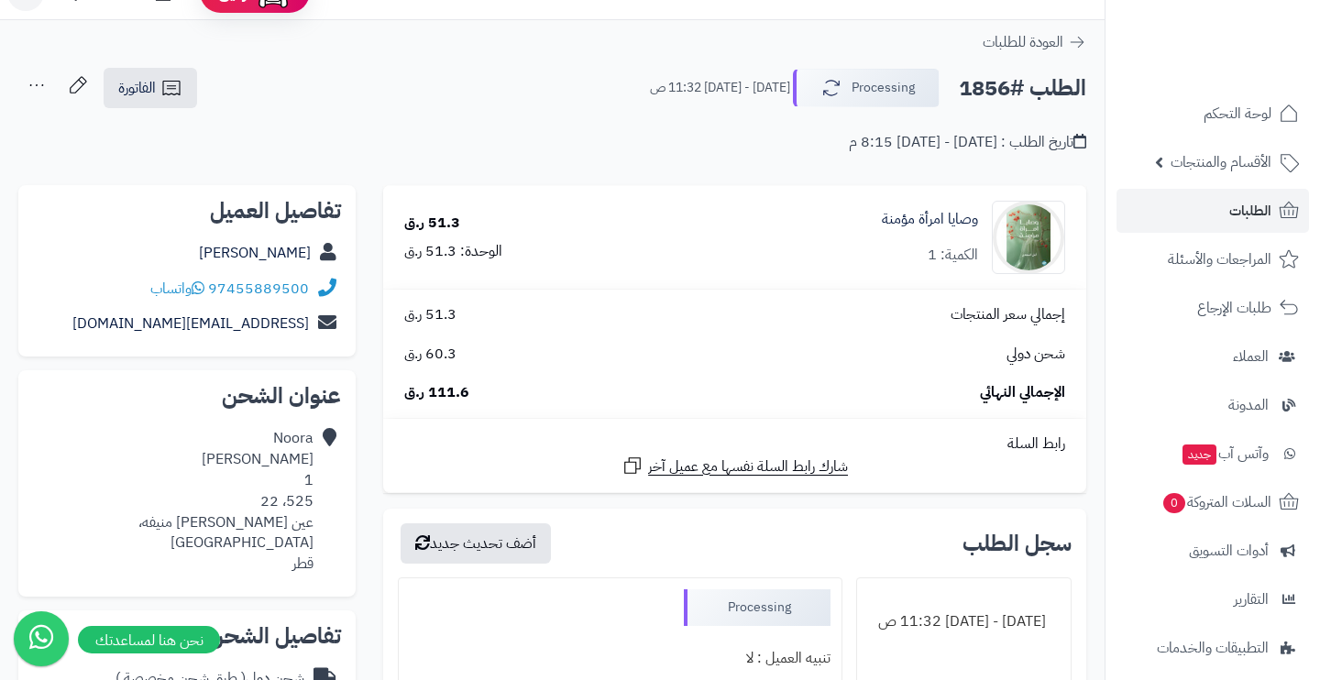
scroll to position [36, 0]
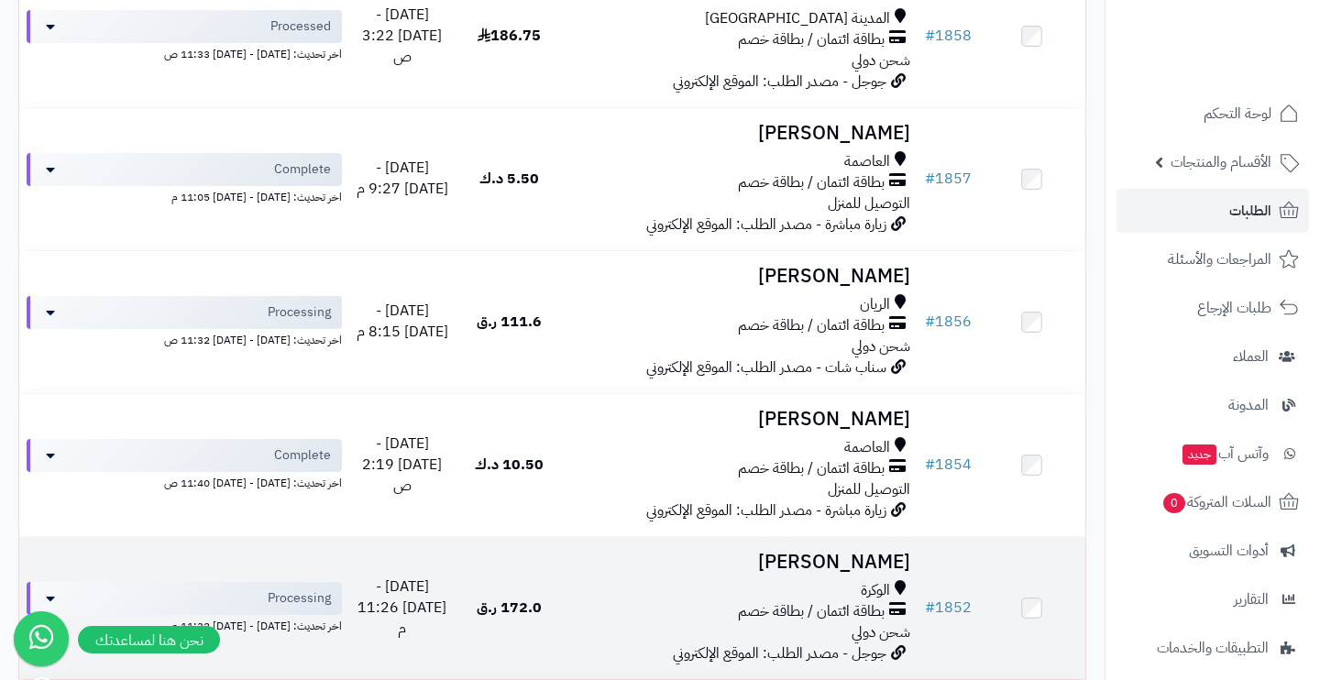
scroll to position [546, 0]
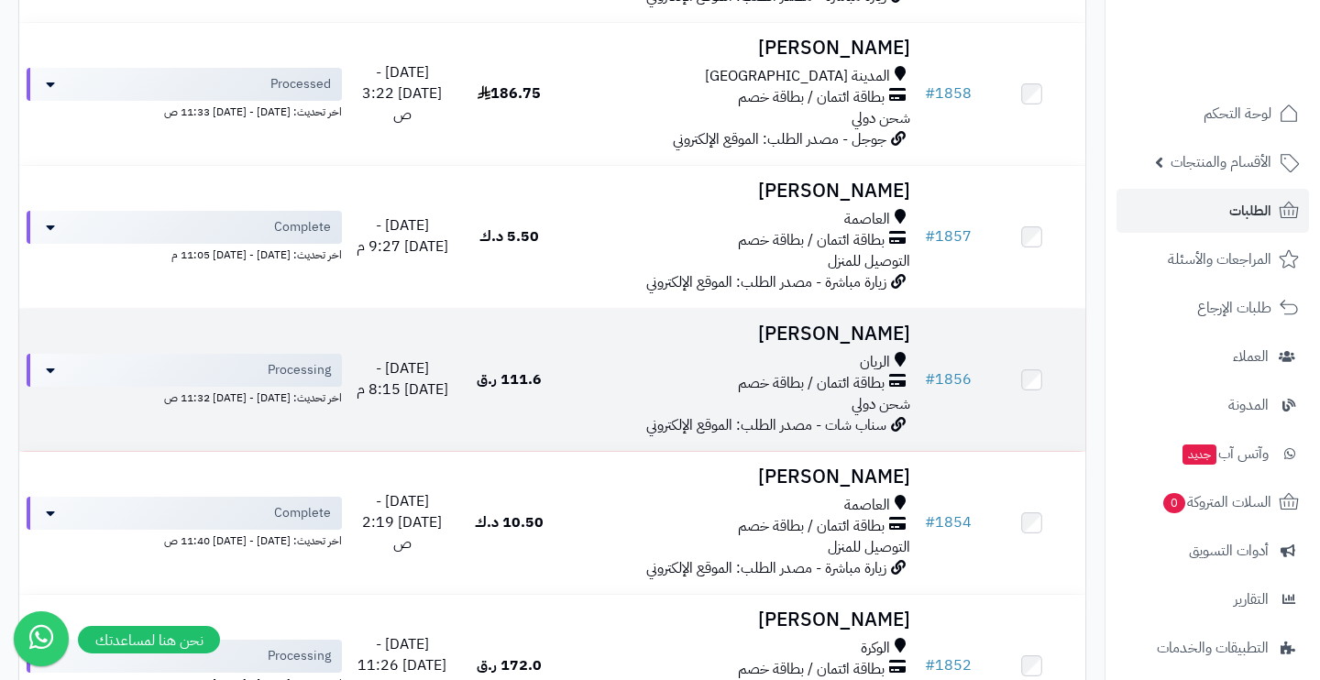
click at [662, 355] on div "الريان" at bounding box center [739, 362] width 340 height 21
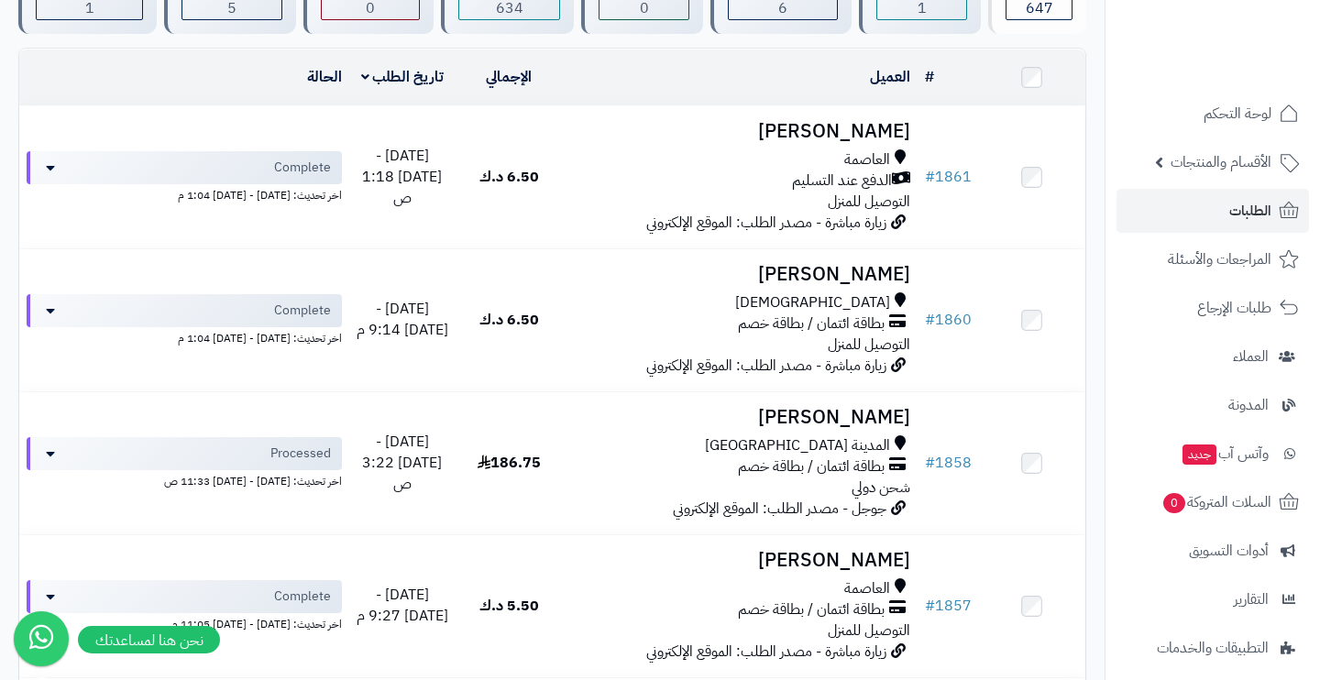
scroll to position [142, 0]
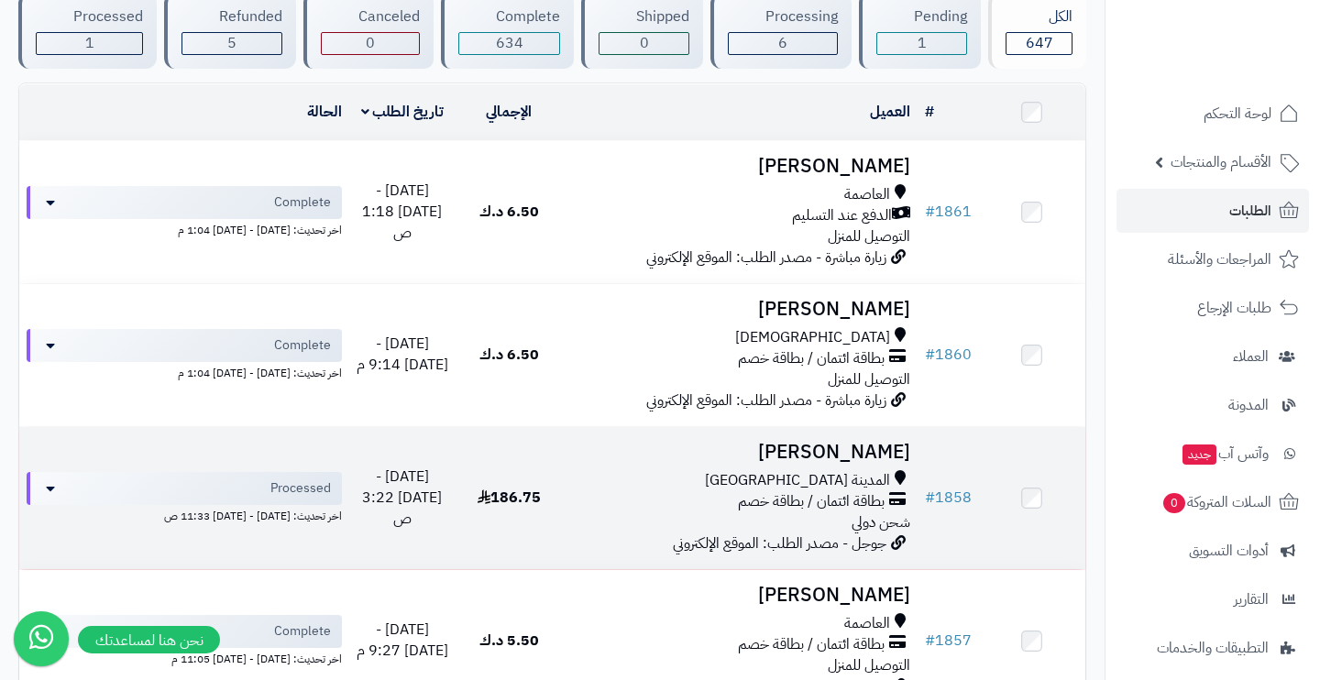
click at [606, 470] on div "المدينة المنورة" at bounding box center [739, 480] width 340 height 21
